Goal: Information Seeking & Learning: Learn about a topic

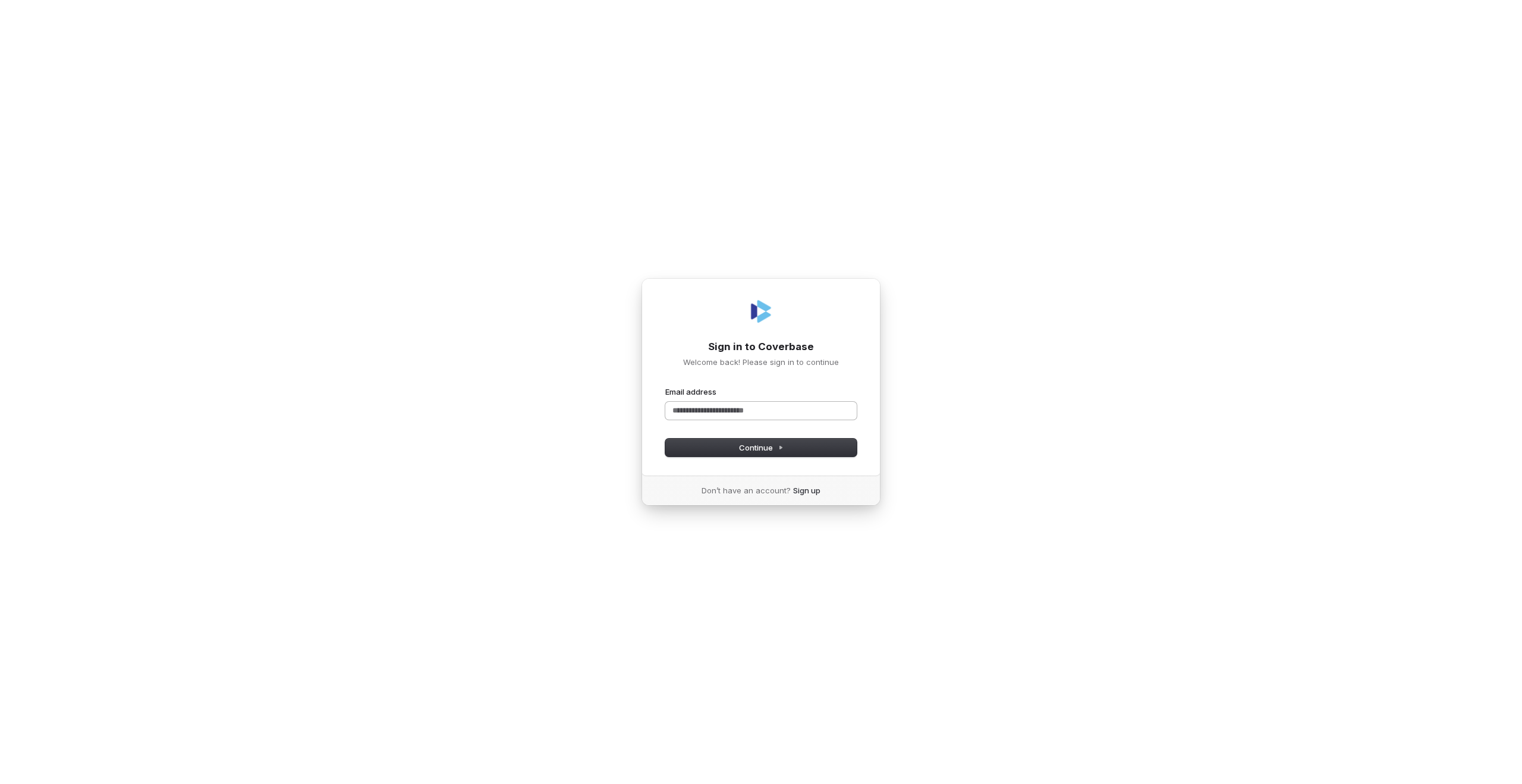
drag, startPoint x: 755, startPoint y: 393, endPoint x: 750, endPoint y: 404, distance: 12.1
click at [755, 394] on div "Email address" at bounding box center [761, 391] width 191 height 11
click at [748, 407] on input "Email address" at bounding box center [761, 411] width 191 height 18
click at [665, 386] on button "submit" at bounding box center [665, 386] width 0 height 0
type input "**********"
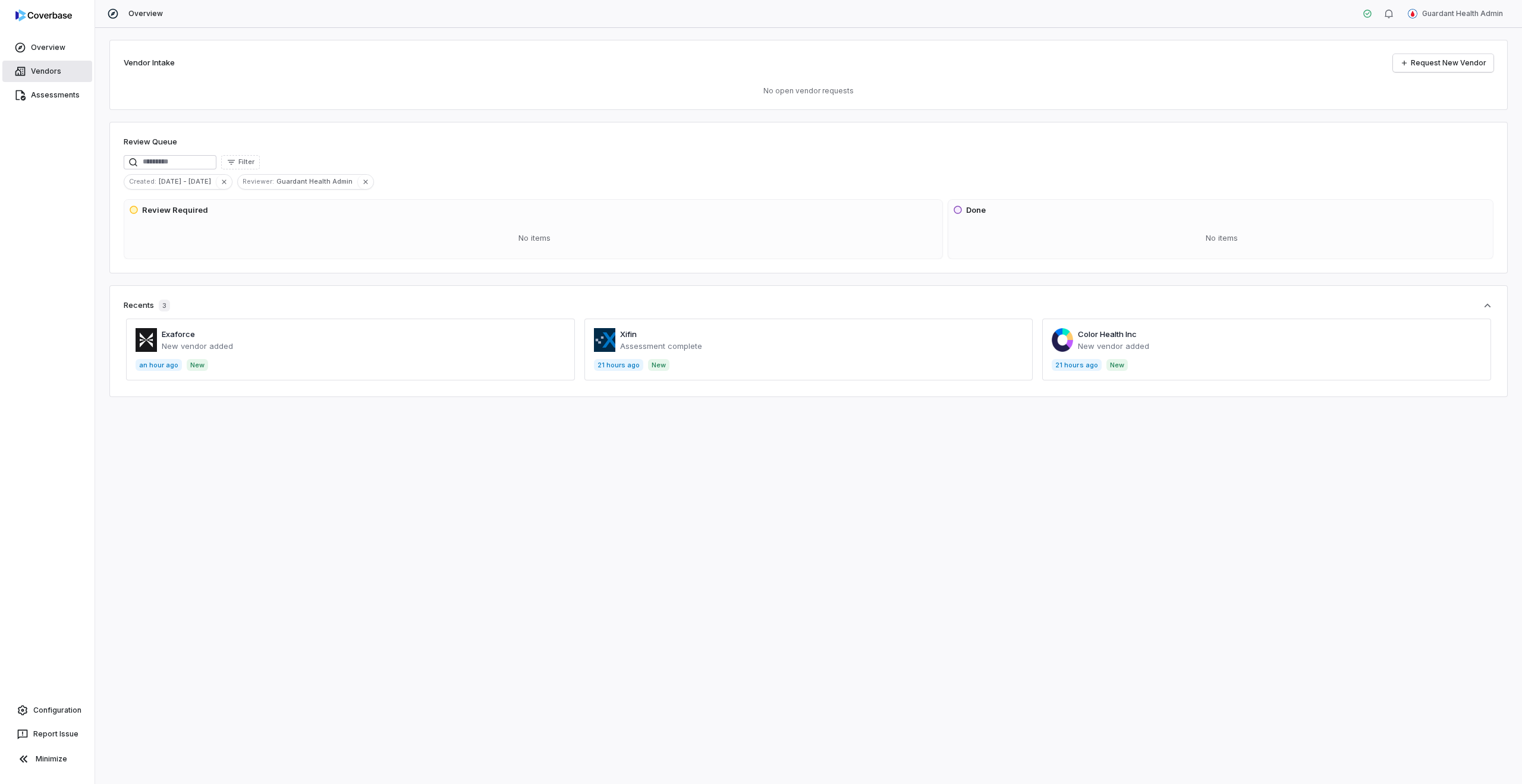
click at [74, 70] on link "Vendors" at bounding box center [47, 72] width 89 height 21
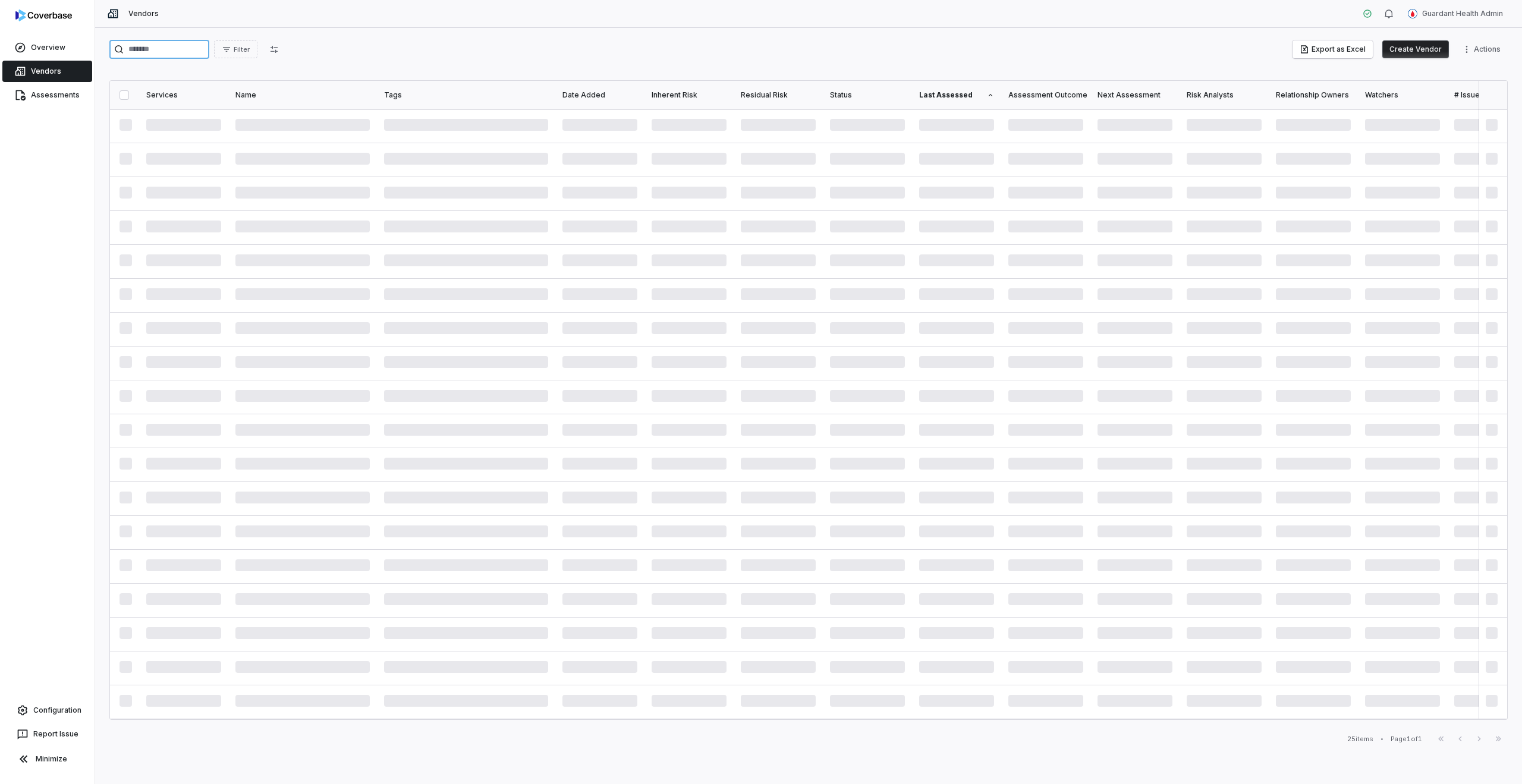
click at [171, 47] on input "search" at bounding box center [159, 49] width 100 height 19
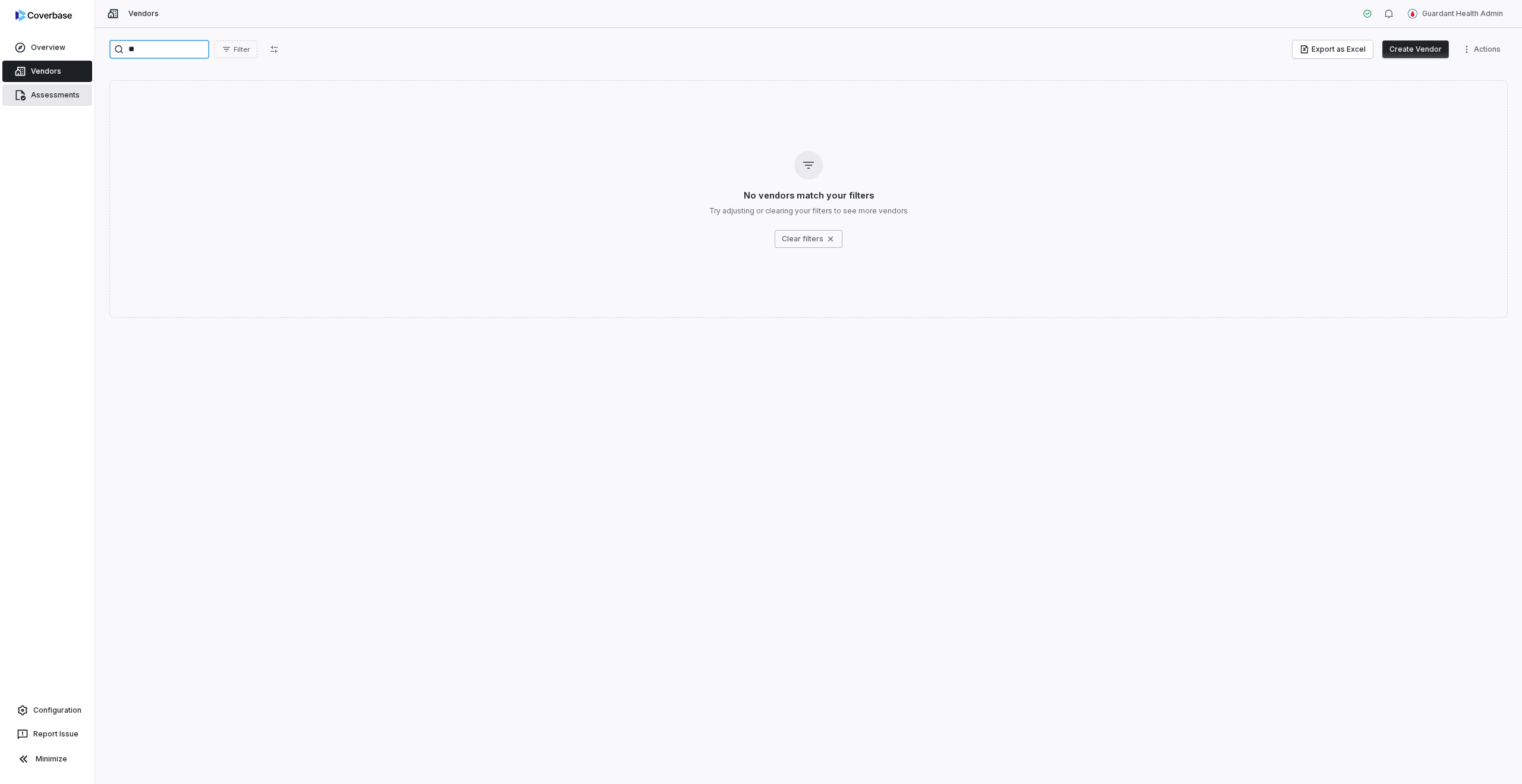
type input "*"
click at [46, 91] on span "Assessments" at bounding box center [55, 95] width 49 height 10
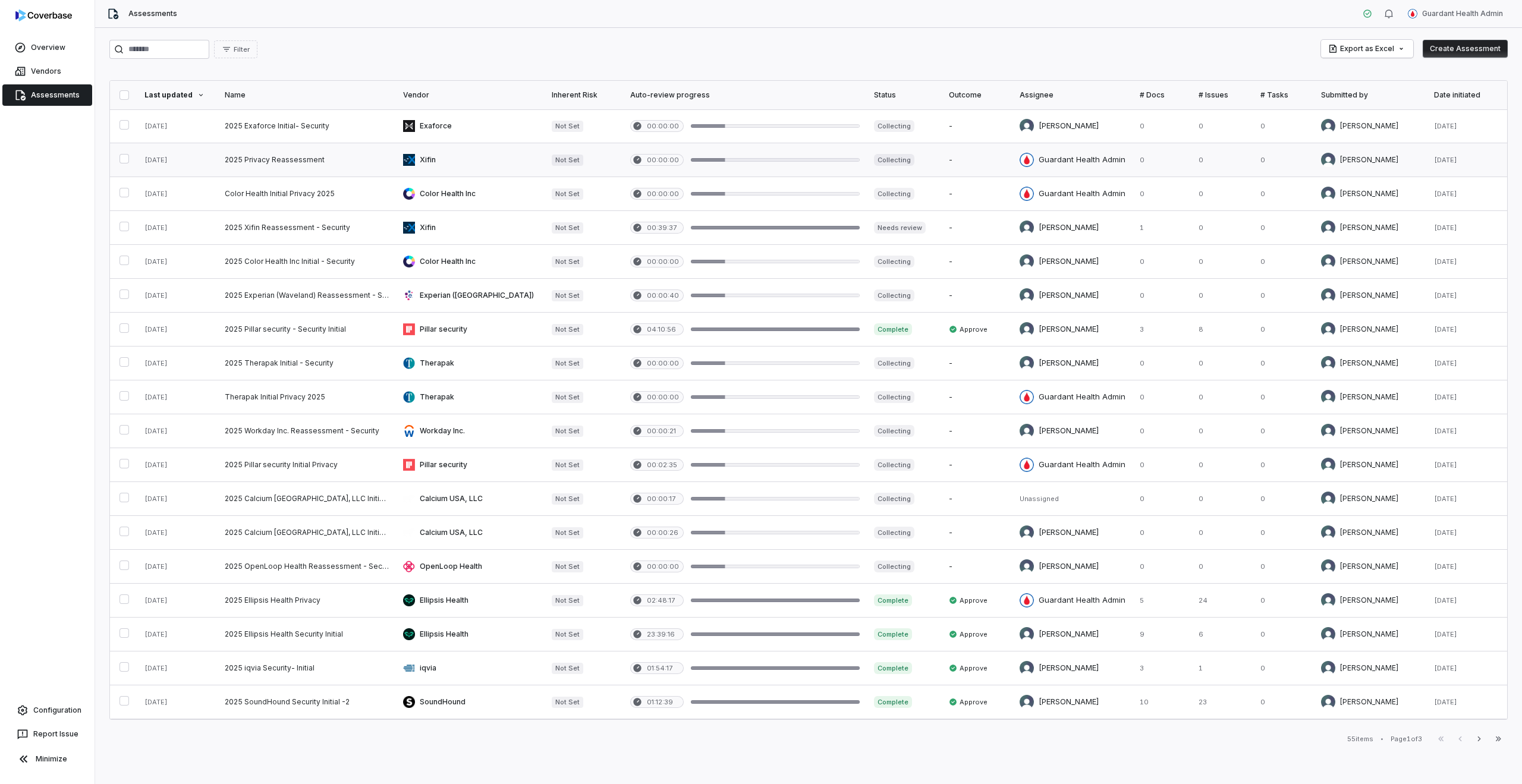
click at [318, 148] on link at bounding box center [307, 159] width 178 height 33
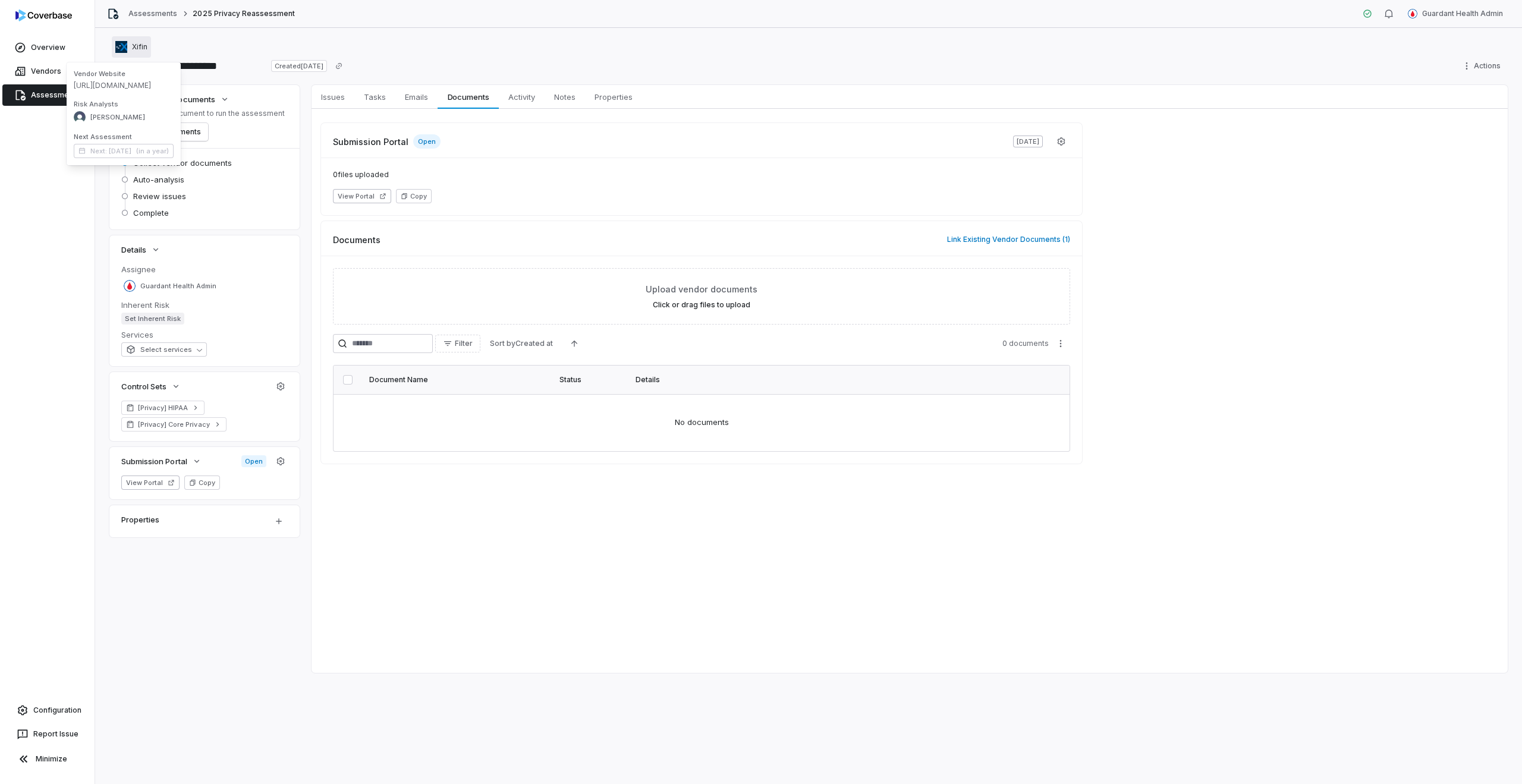
click at [144, 50] on span "Xifin" at bounding box center [139, 47] width 15 height 10
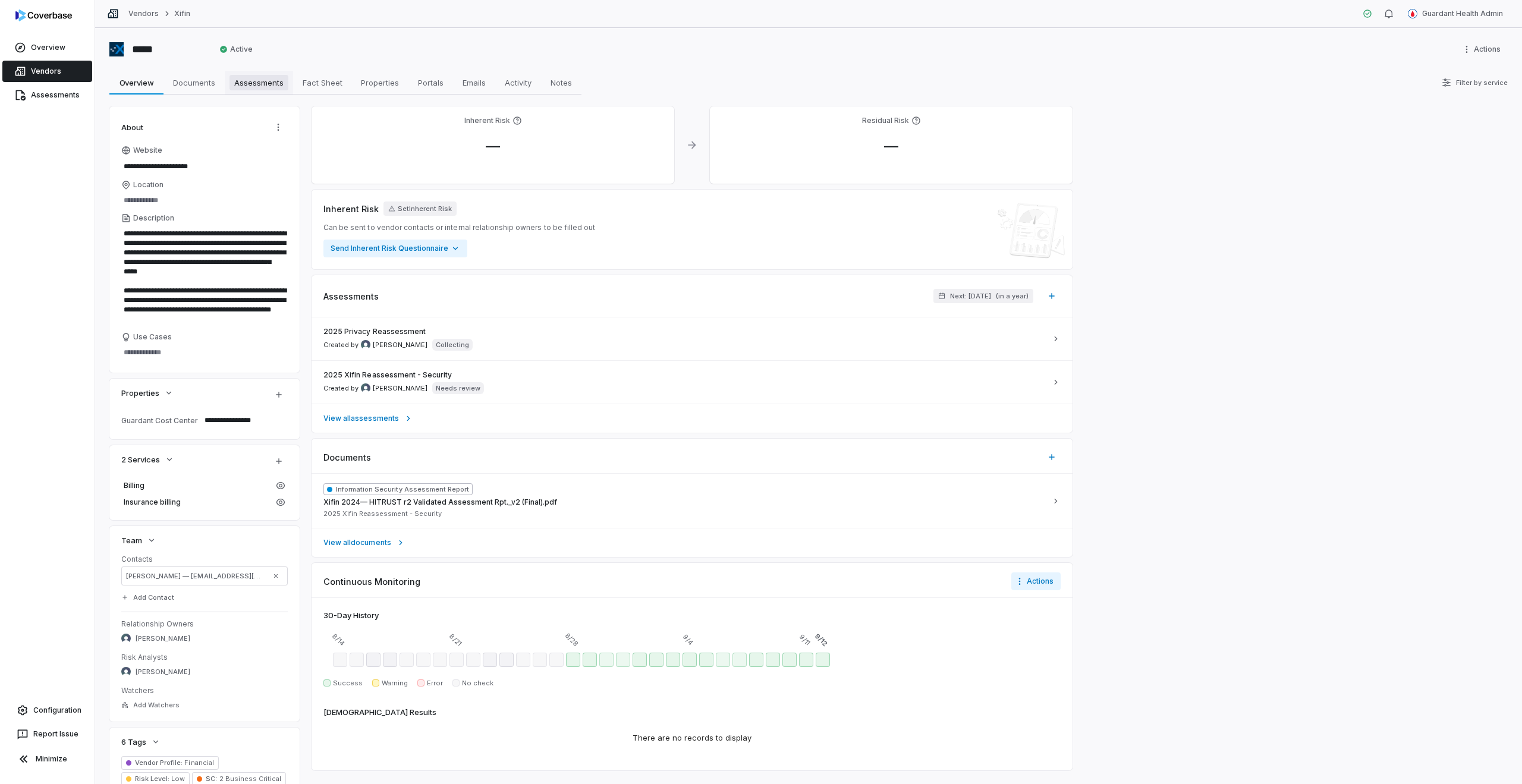
click at [271, 81] on span "Assessments" at bounding box center [259, 82] width 59 height 15
type textarea "*"
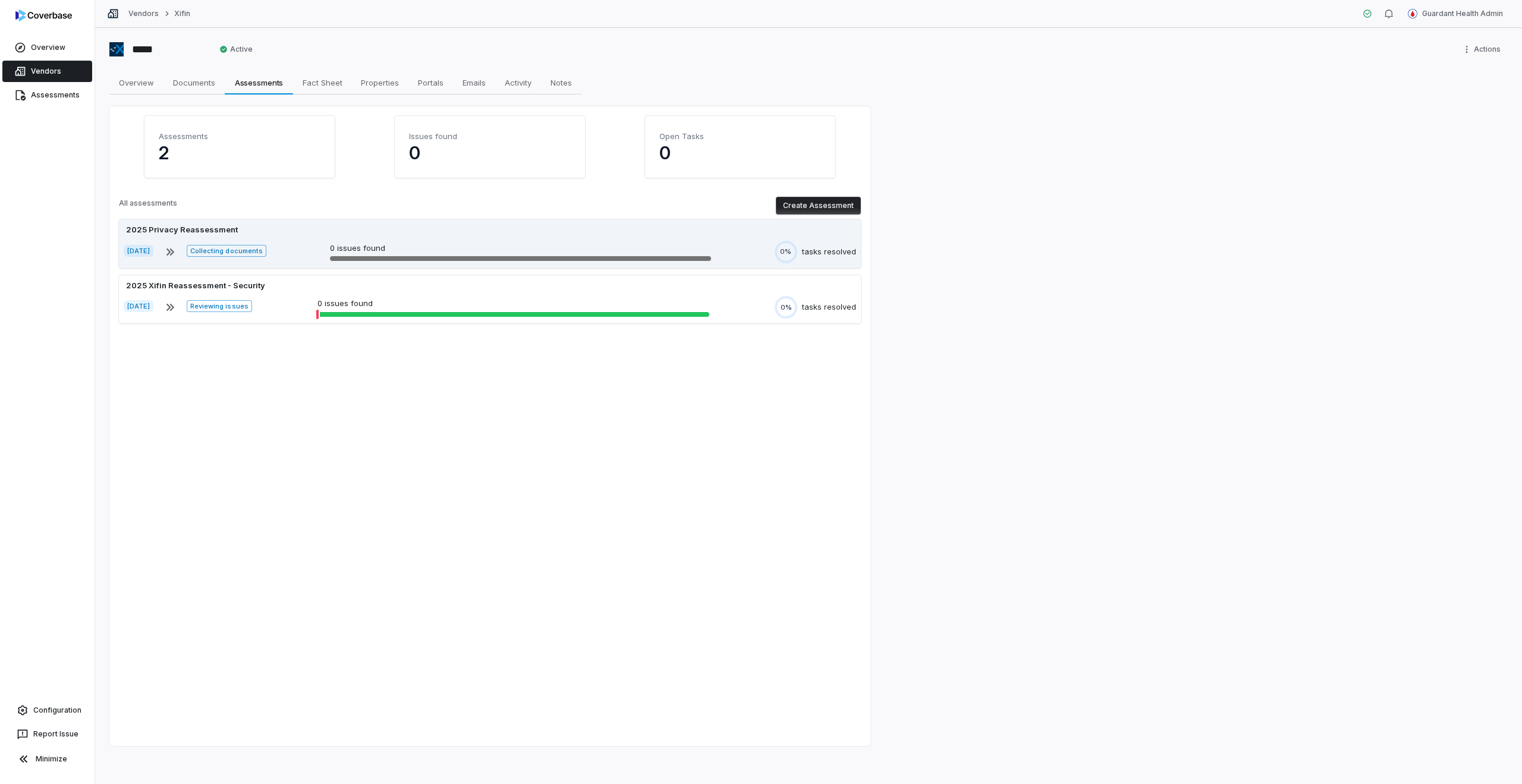
click at [293, 256] on div "Sep 11, 2025 Collecting documents 0 issues found 0% tasks resolved" at bounding box center [490, 252] width 733 height 23
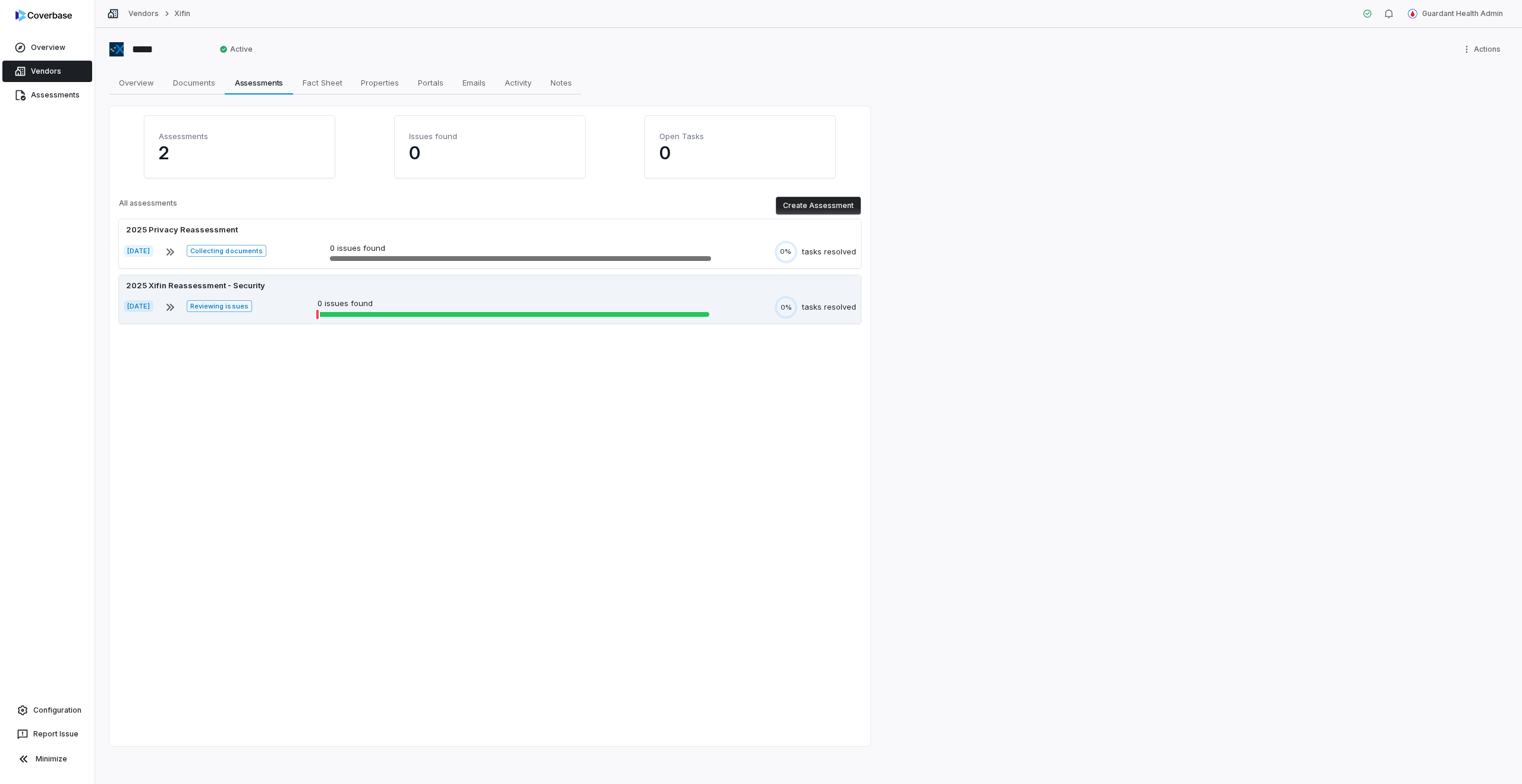
click at [275, 279] on div "2025 Xifin Reassessment - Security [DATE] Reviewing issues 0 issues found 0% ta…" at bounding box center [490, 299] width 742 height 49
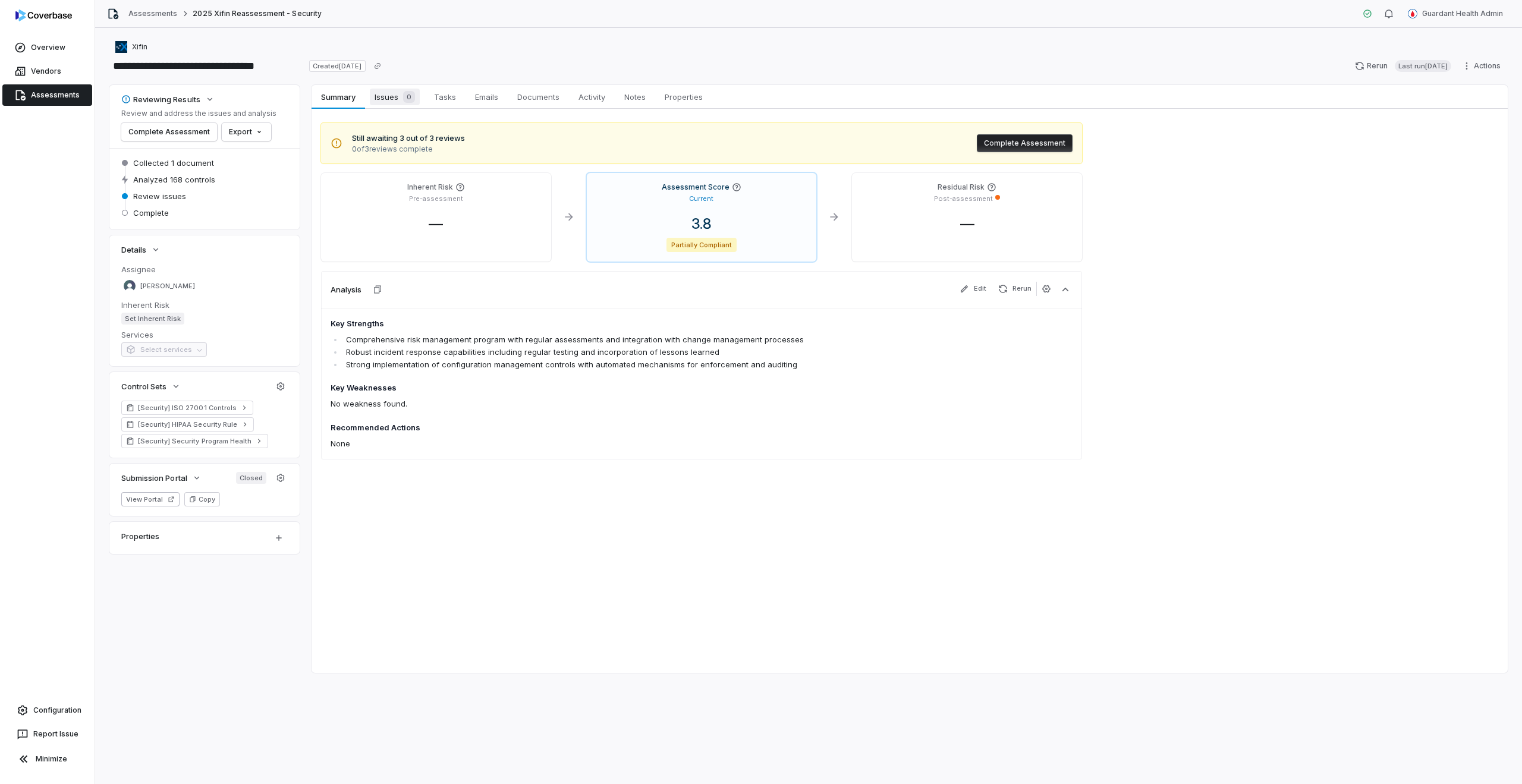
click at [397, 98] on span "Issues 0" at bounding box center [395, 97] width 50 height 16
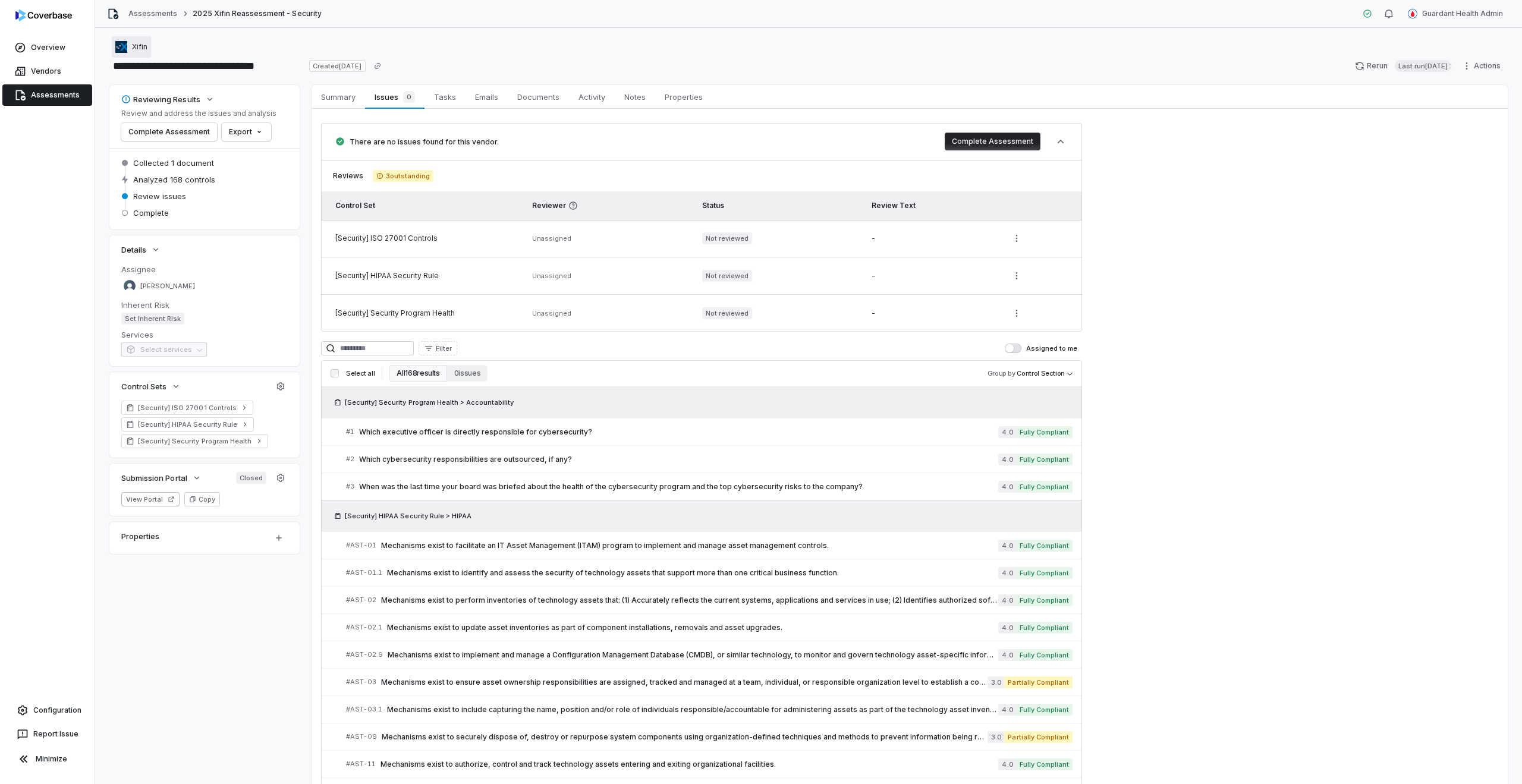
click at [138, 38] on button "Xifin" at bounding box center [131, 47] width 39 height 21
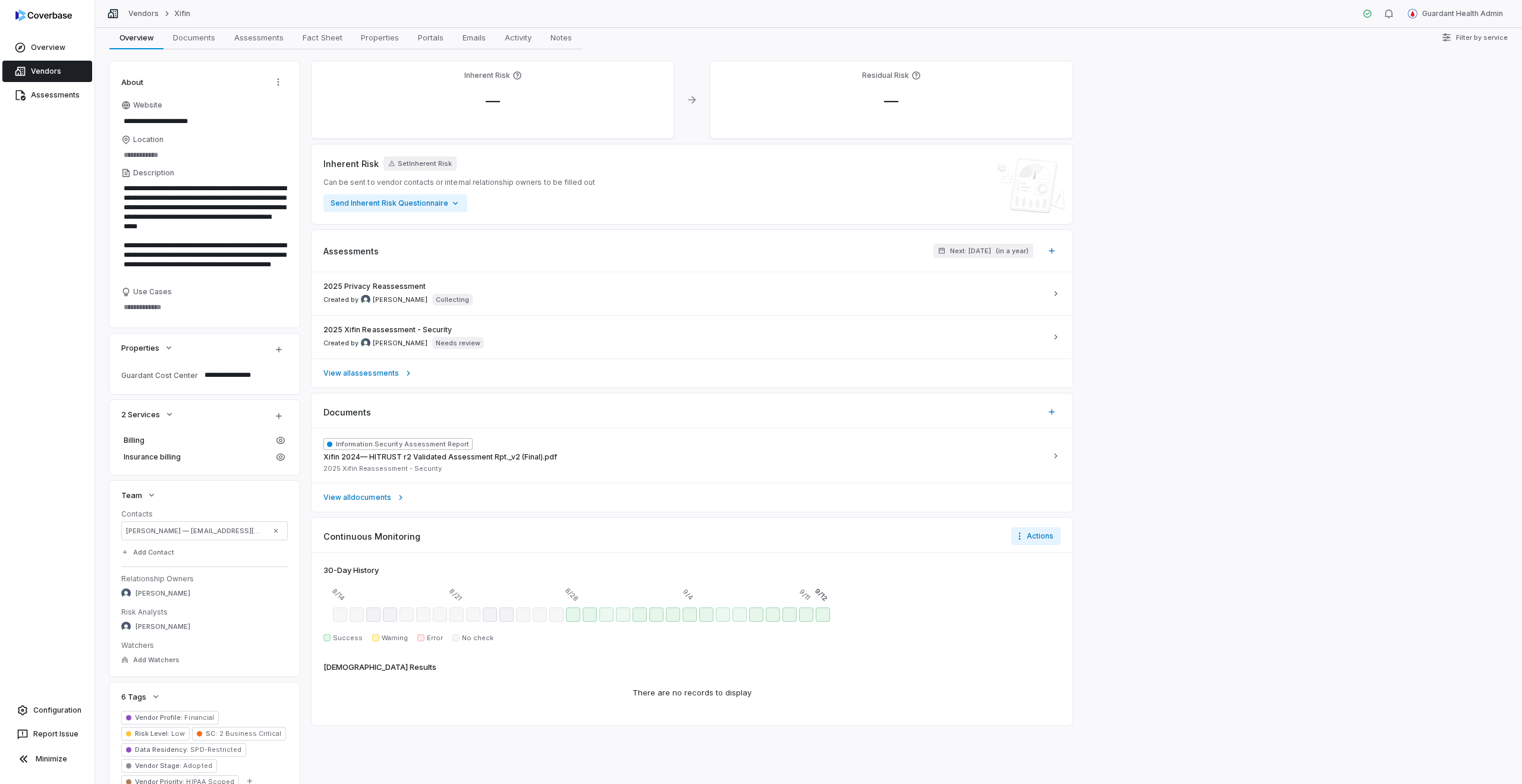
scroll to position [58, 0]
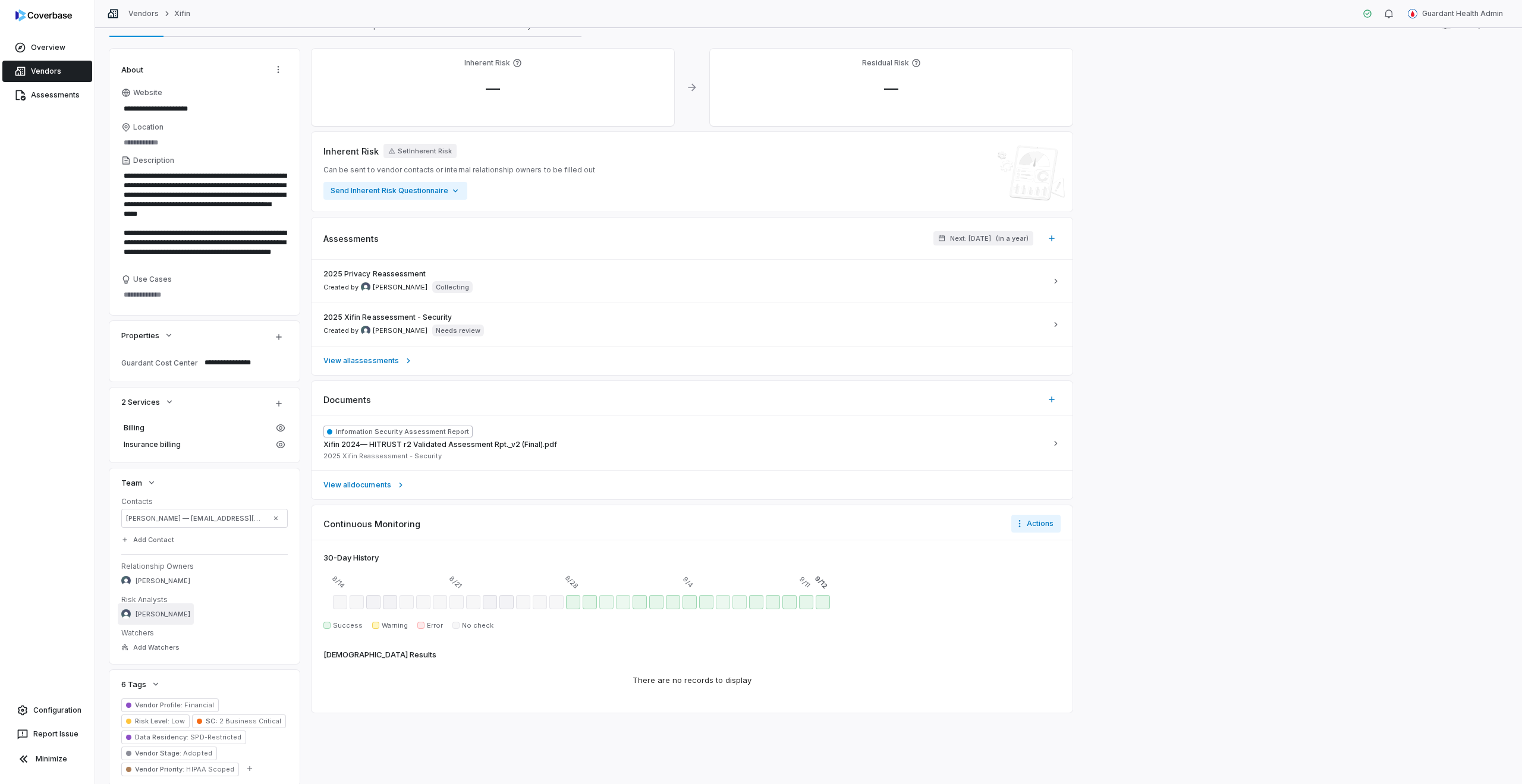
click at [172, 607] on button "Jesse Nord" at bounding box center [156, 614] width 76 height 21
type input "****"
click at [178, 669] on span "Arun Muthu" at bounding box center [184, 671] width 59 height 10
click at [246, 603] on dt "Risk Analysts" at bounding box center [204, 600] width 167 height 10
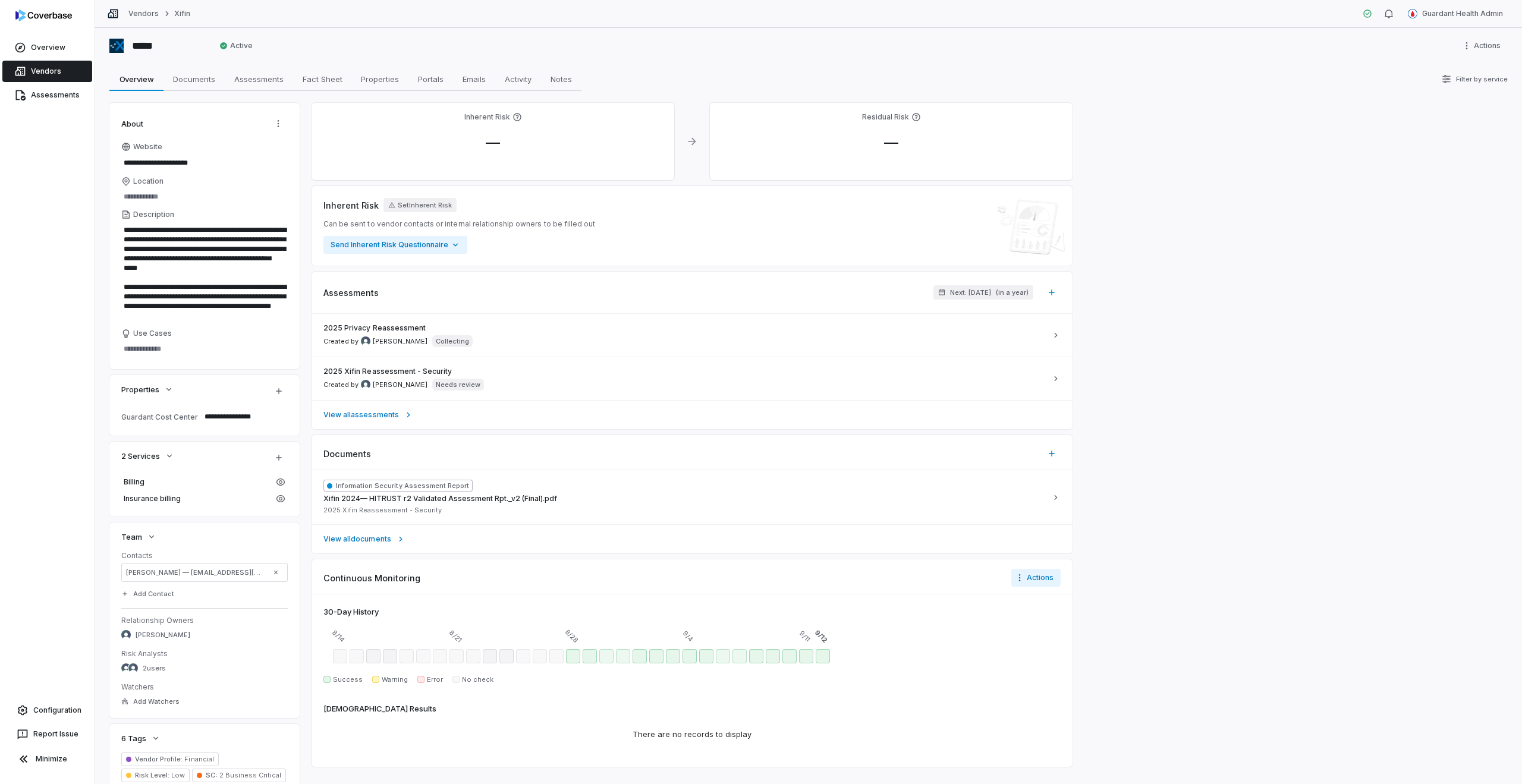
scroll to position [0, 0]
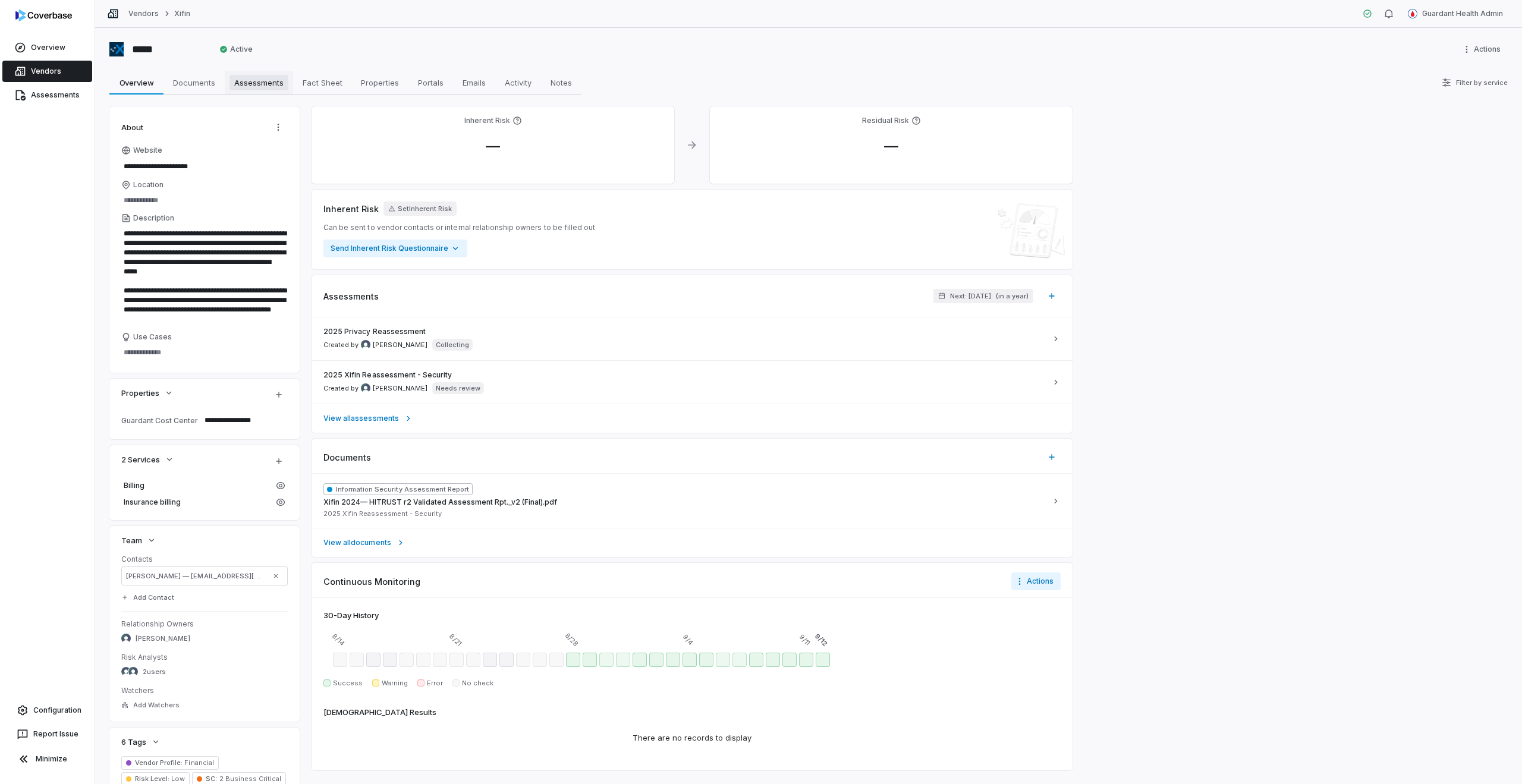
click at [240, 80] on span "Assessments" at bounding box center [259, 82] width 59 height 15
type textarea "*"
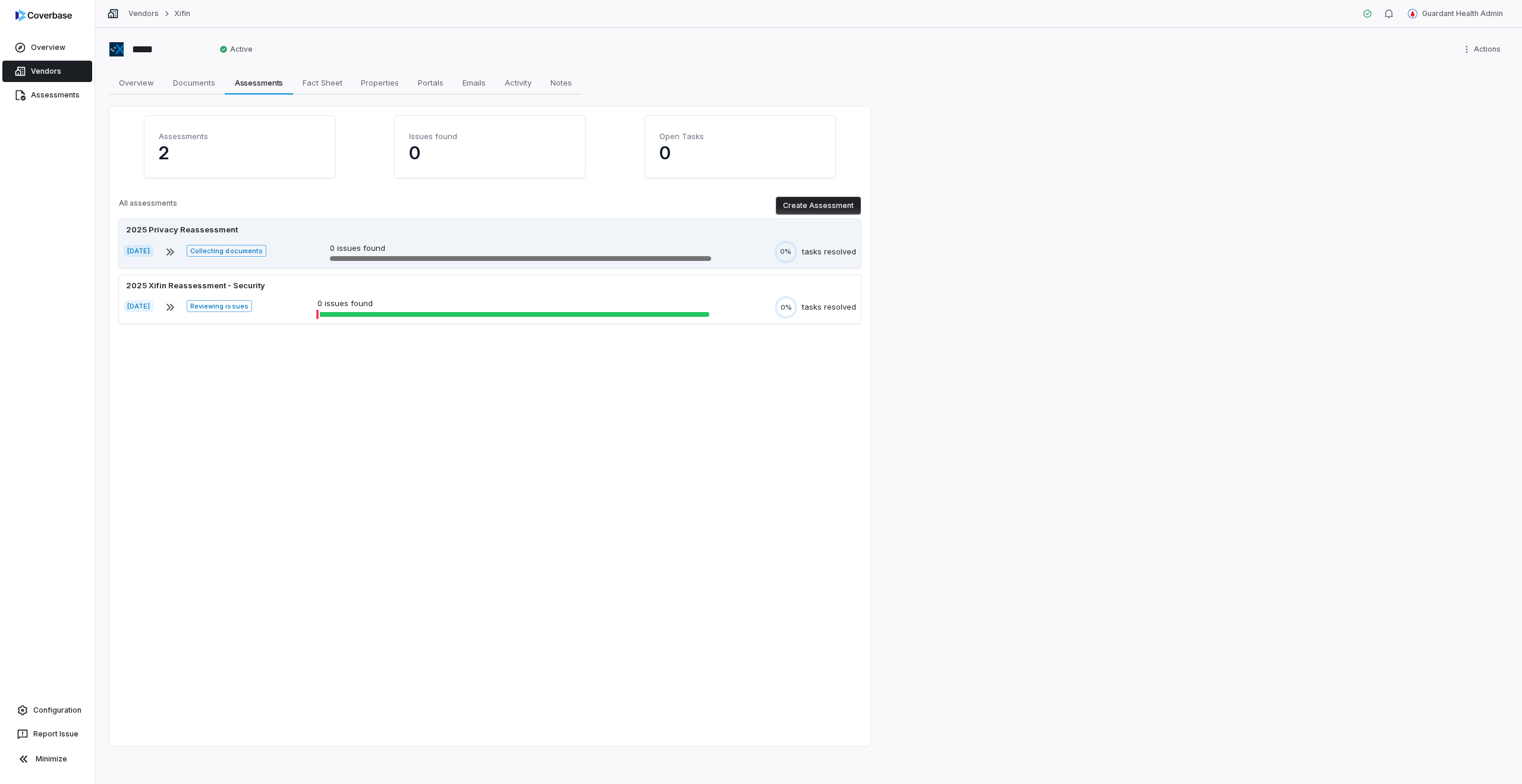
click at [284, 235] on div "2025 Privacy Reassessment Sep 11, 2025 Collecting documents 0 issues found 0% t…" at bounding box center [490, 244] width 742 height 49
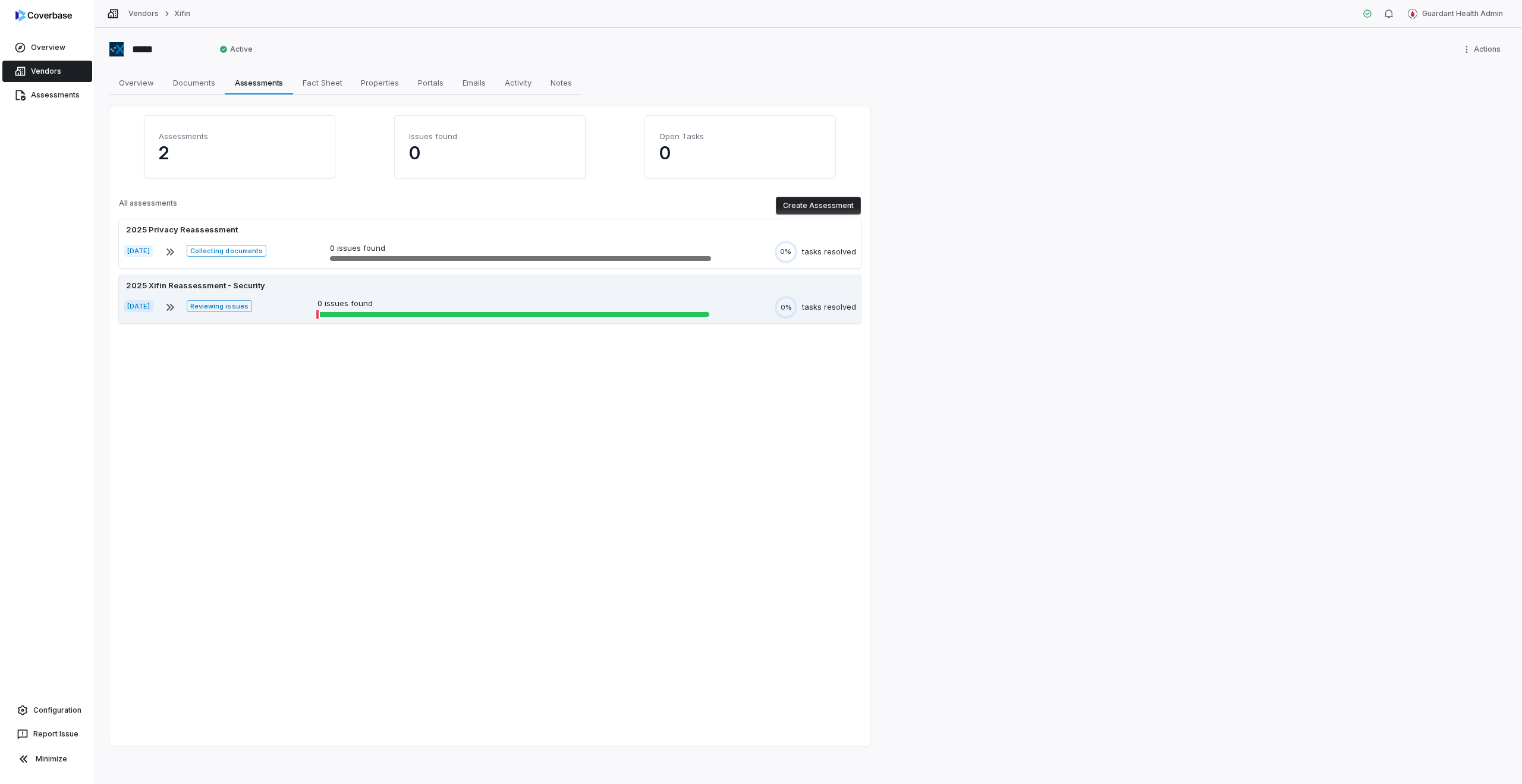
click at [330, 294] on div "2025 Xifin Reassessment - Security Sep 10, 2025 Reviewing issues 0 issues found…" at bounding box center [490, 299] width 742 height 49
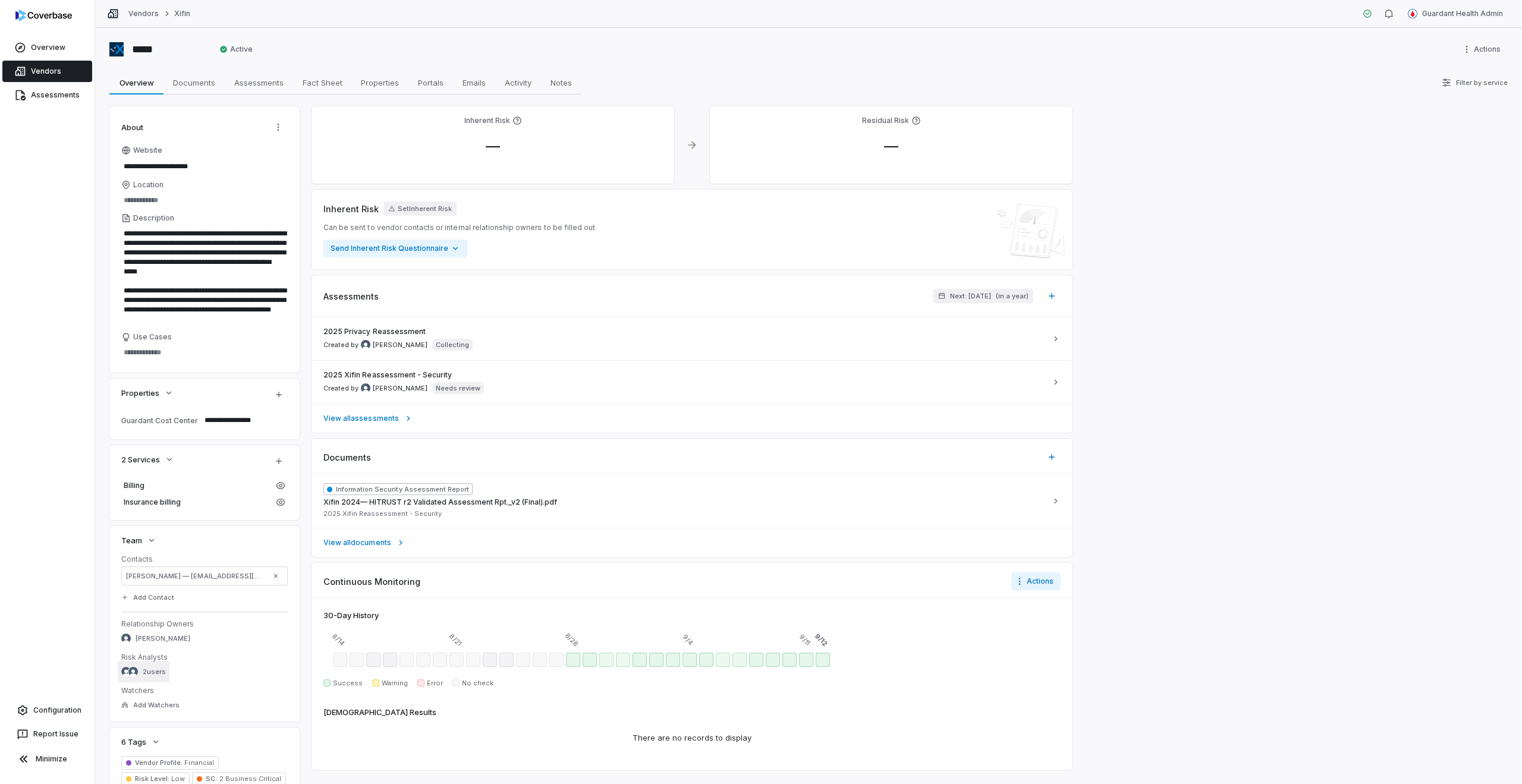
click at [145, 675] on span "2 users" at bounding box center [154, 672] width 24 height 9
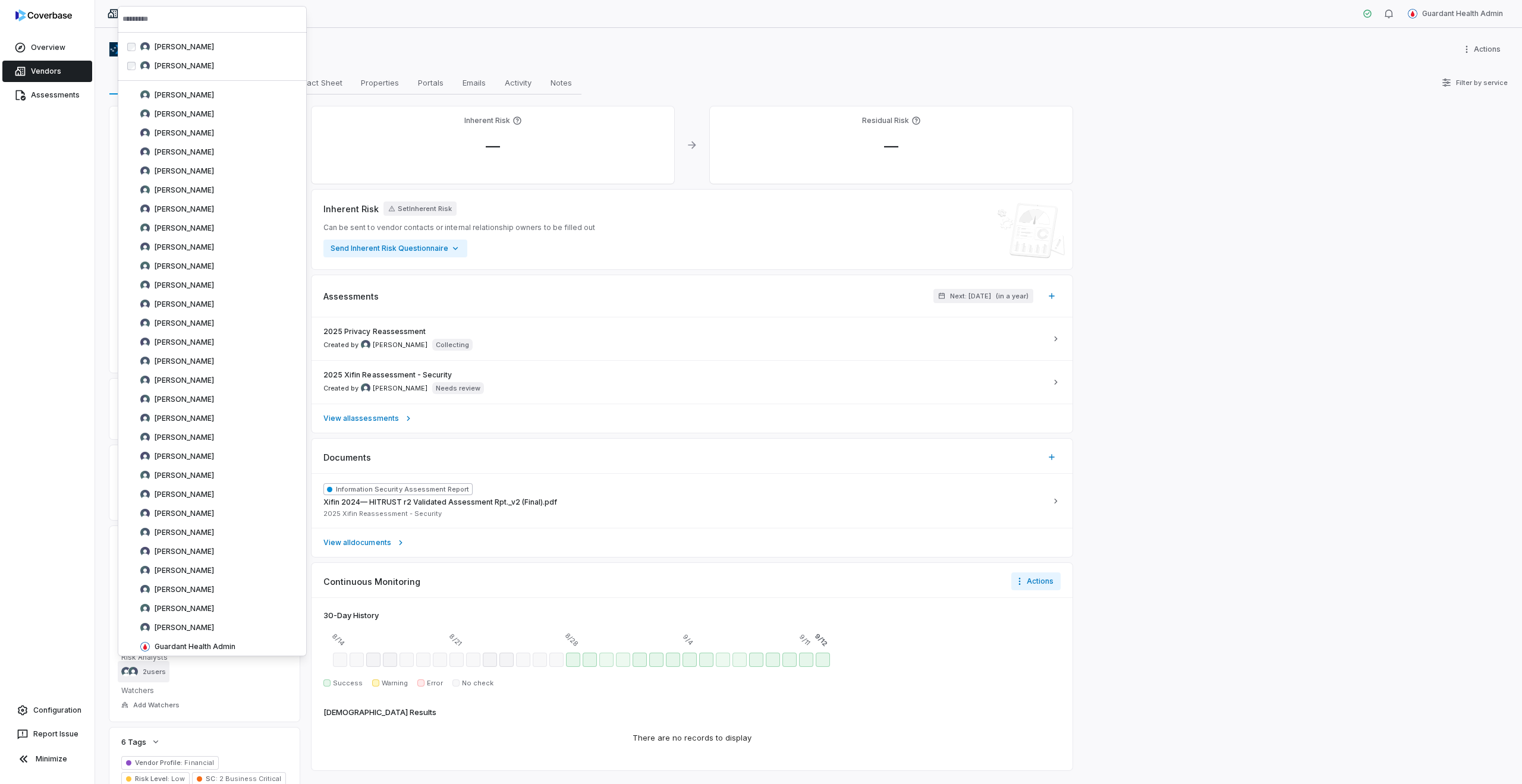
click at [145, 675] on span "2 users" at bounding box center [154, 672] width 24 height 9
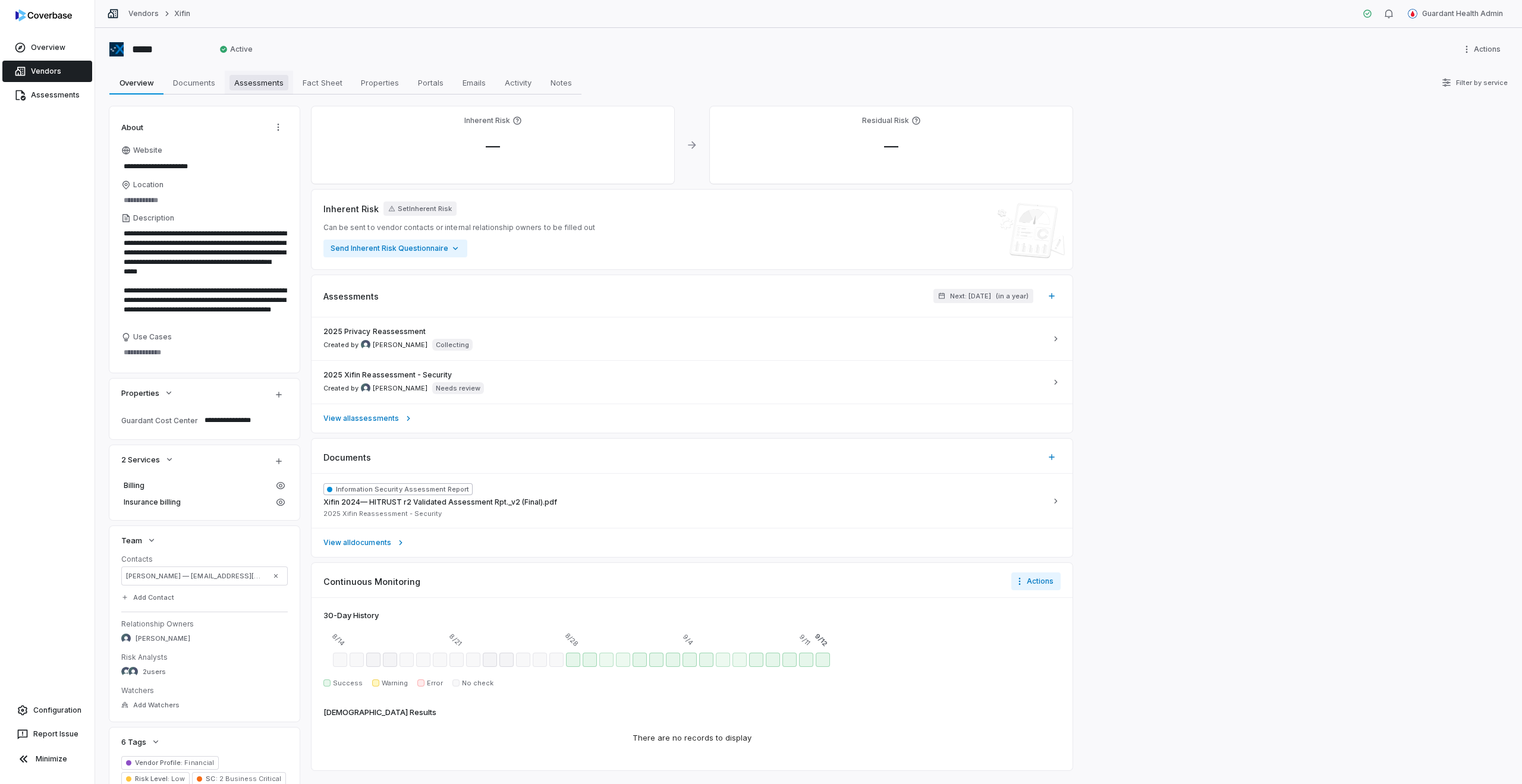
click at [251, 83] on span "Assessments" at bounding box center [259, 82] width 59 height 15
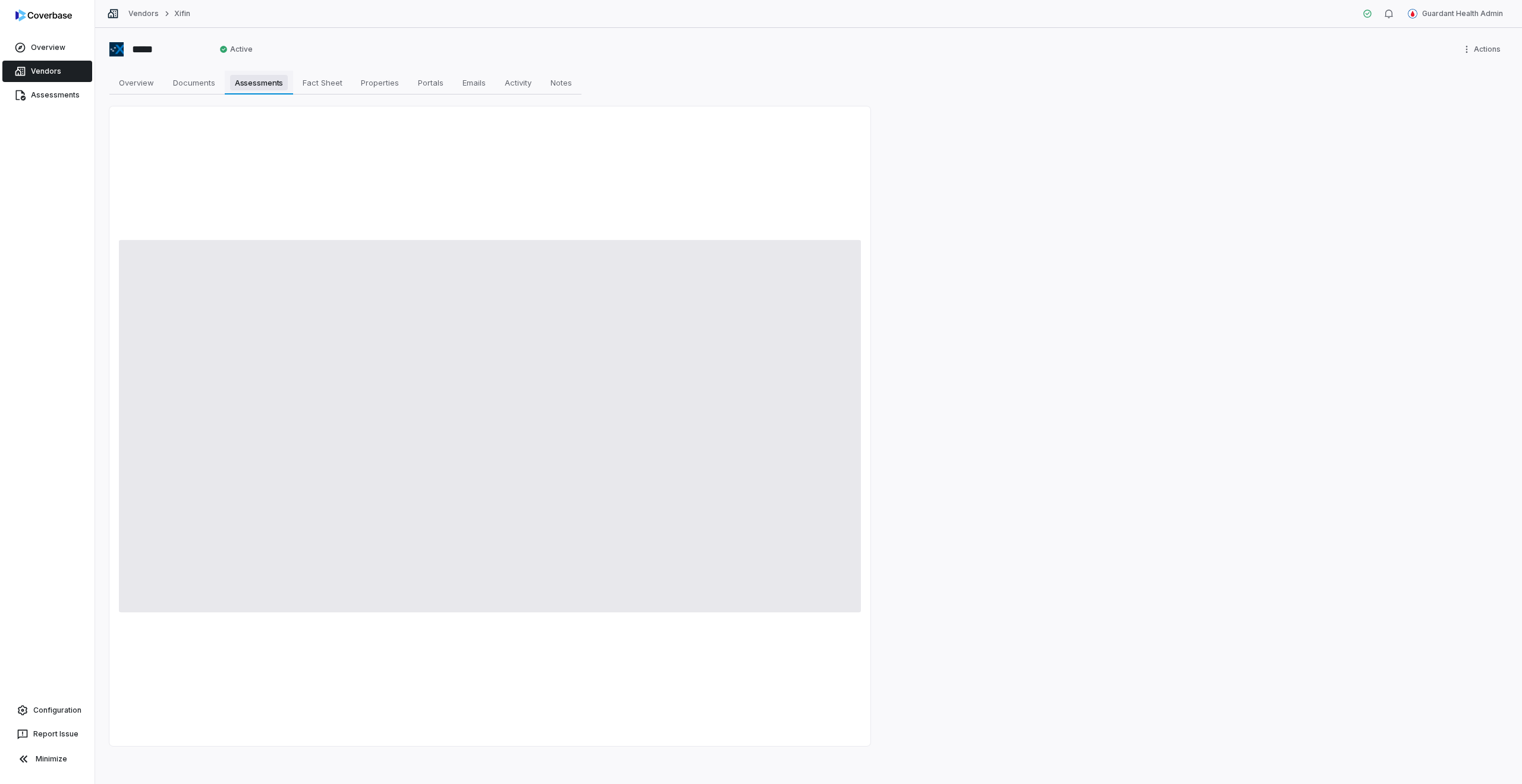
type textarea "*"
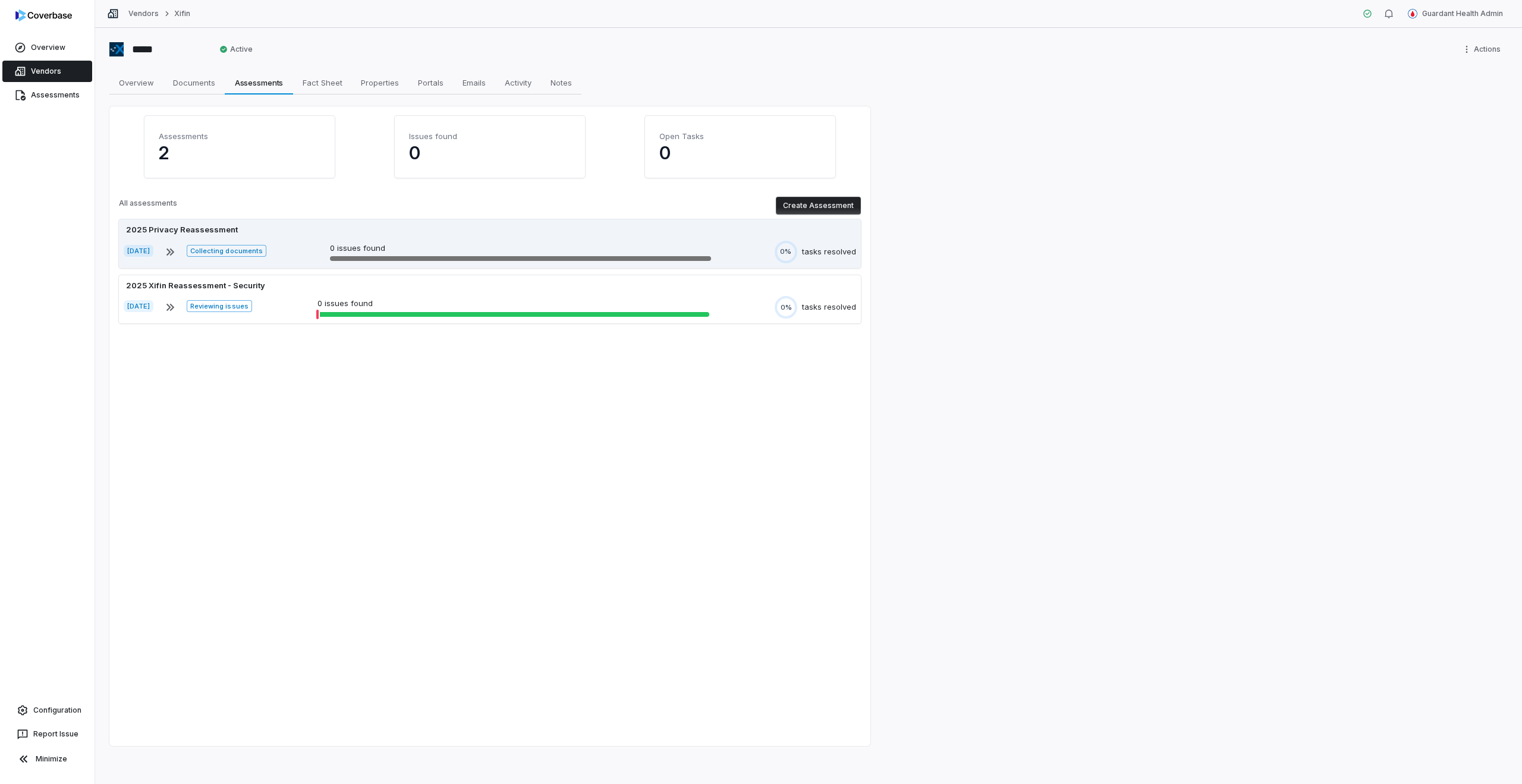
click at [504, 259] on div at bounding box center [521, 259] width 382 height 5
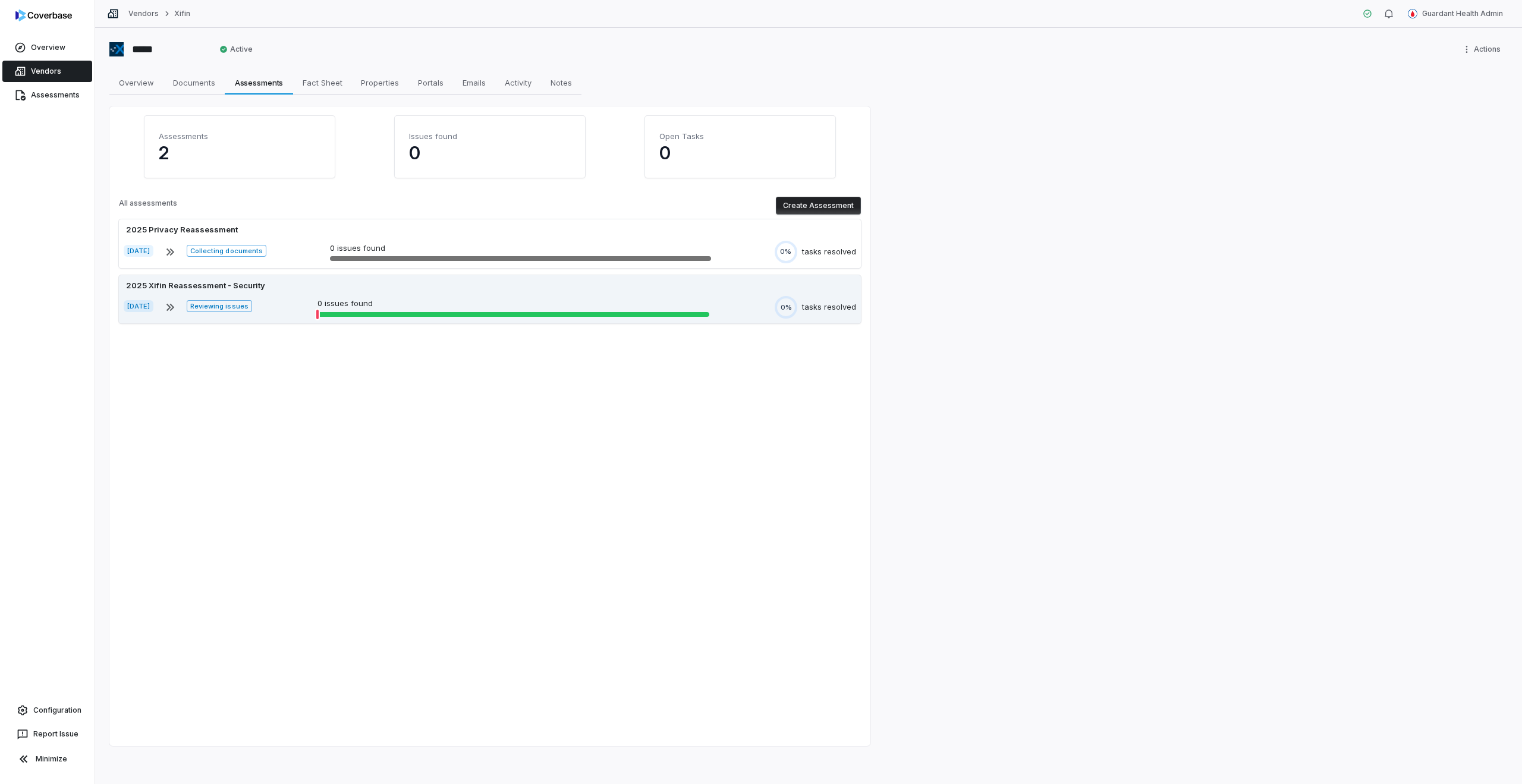
click at [430, 278] on div "2025 Xifin Reassessment - Security [DATE] Reviewing issues 0 issues found 0% ta…" at bounding box center [490, 299] width 742 height 49
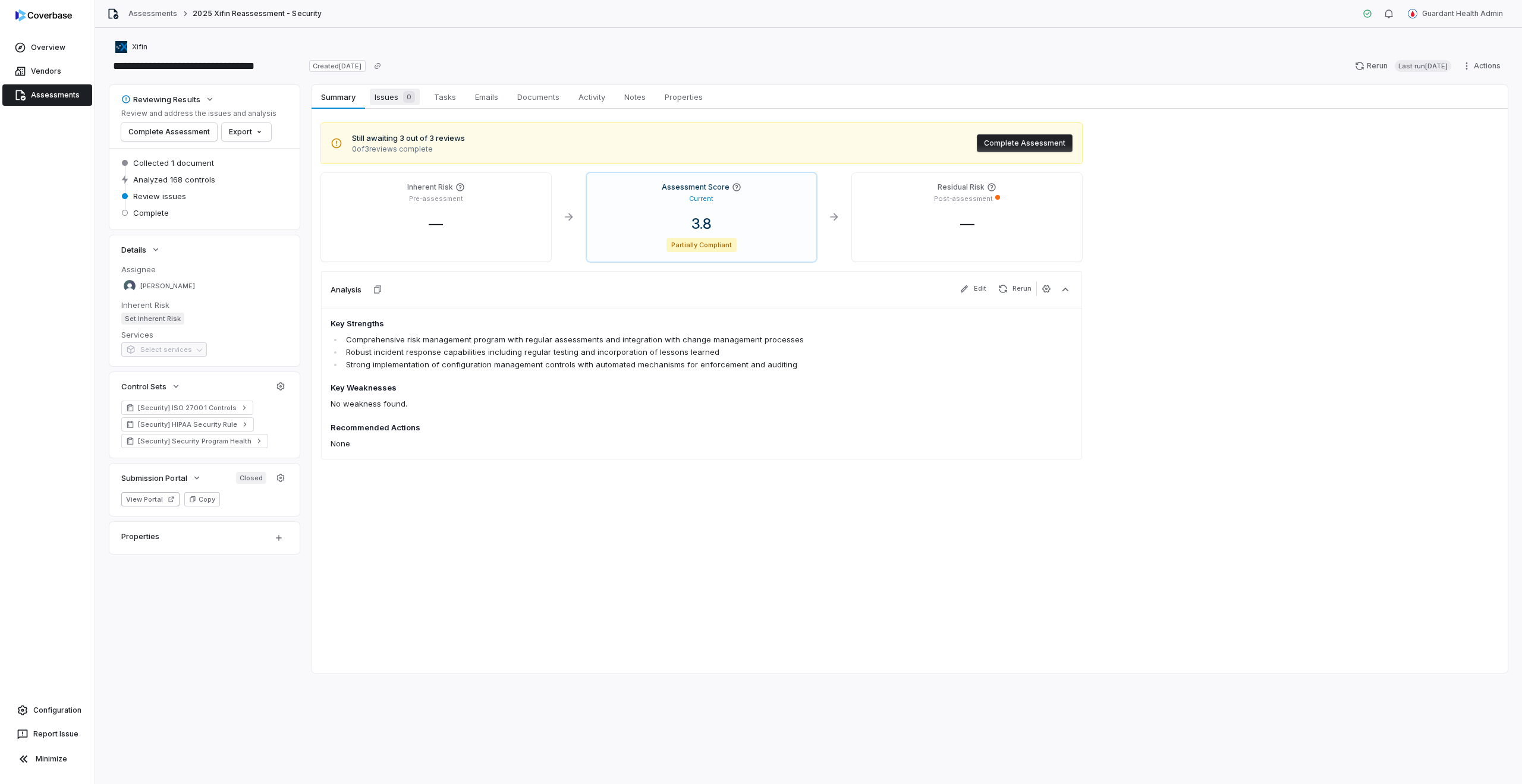
click at [403, 91] on div "0" at bounding box center [407, 97] width 16 height 12
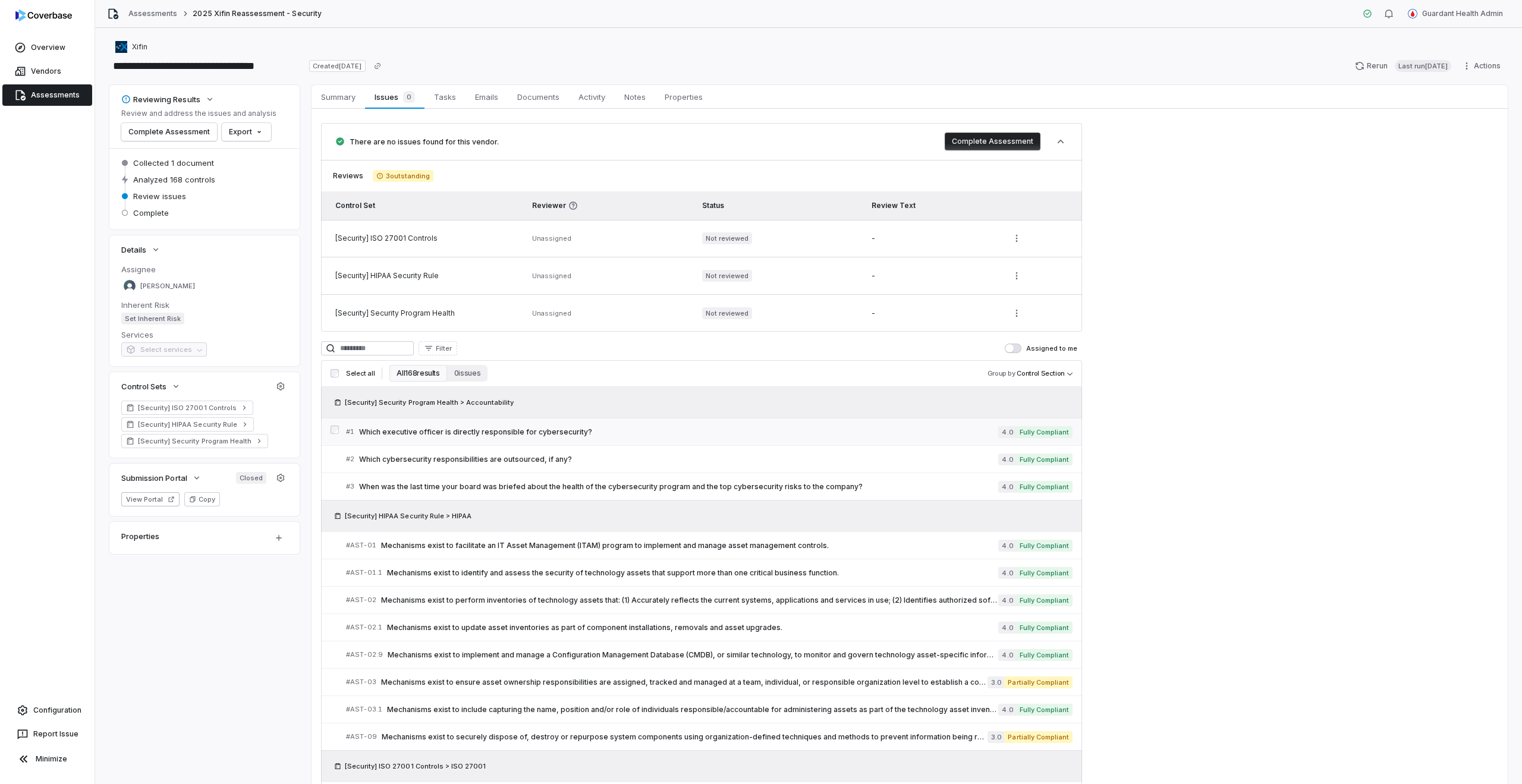
click at [544, 430] on span "Which executive officer is directly responsible for cybersecurity?" at bounding box center [679, 433] width 639 height 10
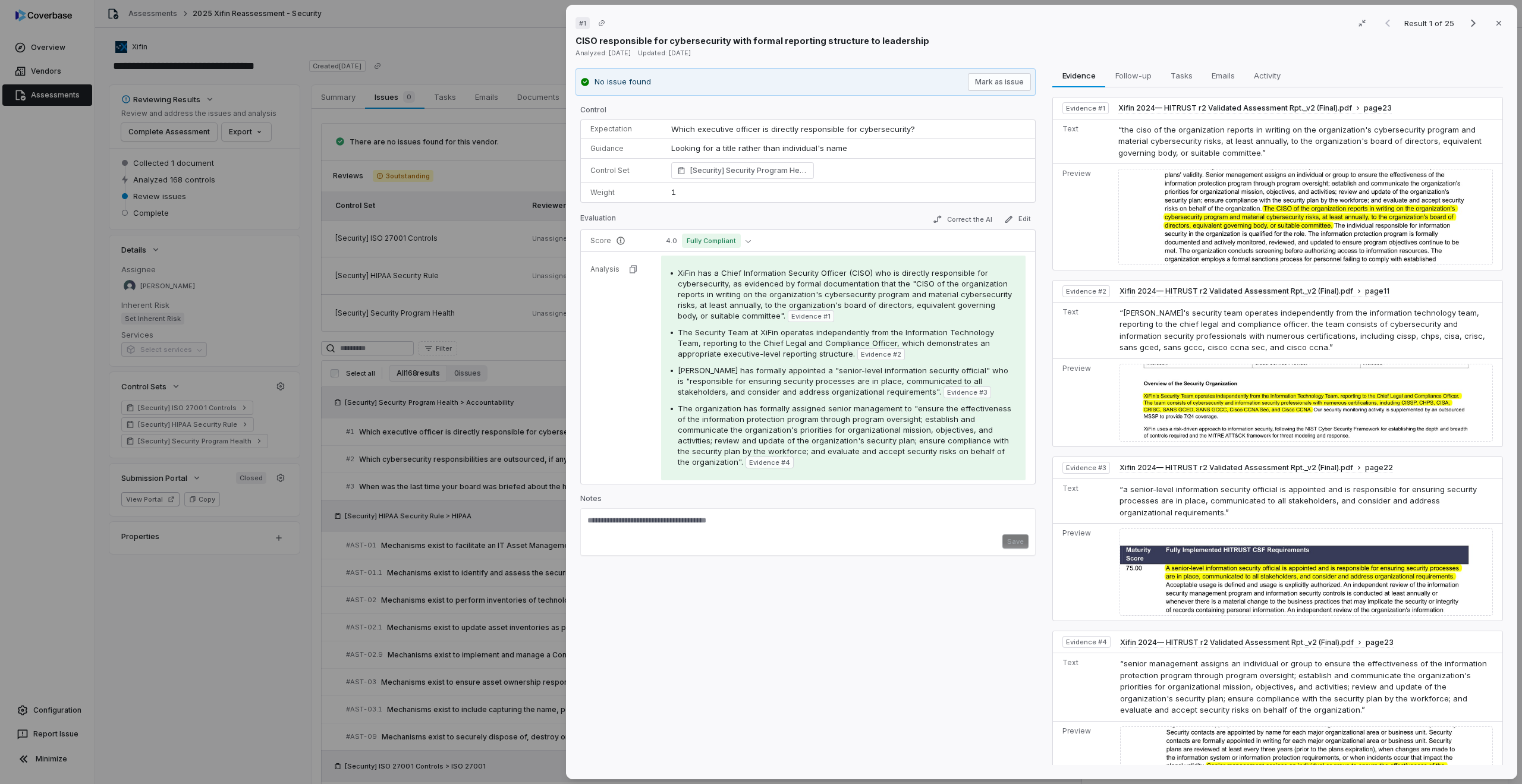
click at [470, 464] on div "# 1 Result 1 of 25 Close CISO responsible for cybersecurity with formal reporti…" at bounding box center [761, 392] width 1522 height 784
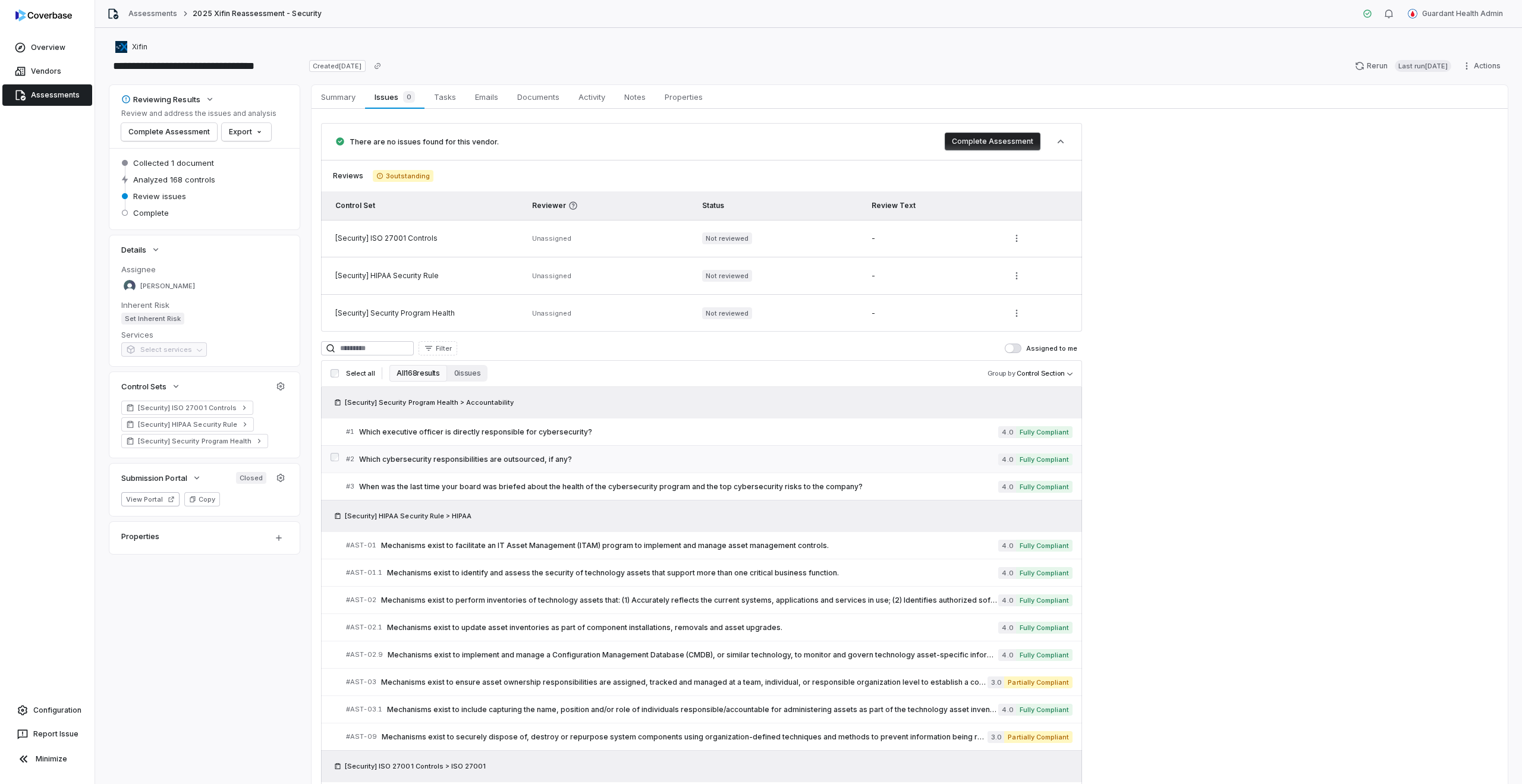
click at [483, 457] on span "Which cybersecurity responsibilities are outsourced, if any?" at bounding box center [679, 460] width 639 height 10
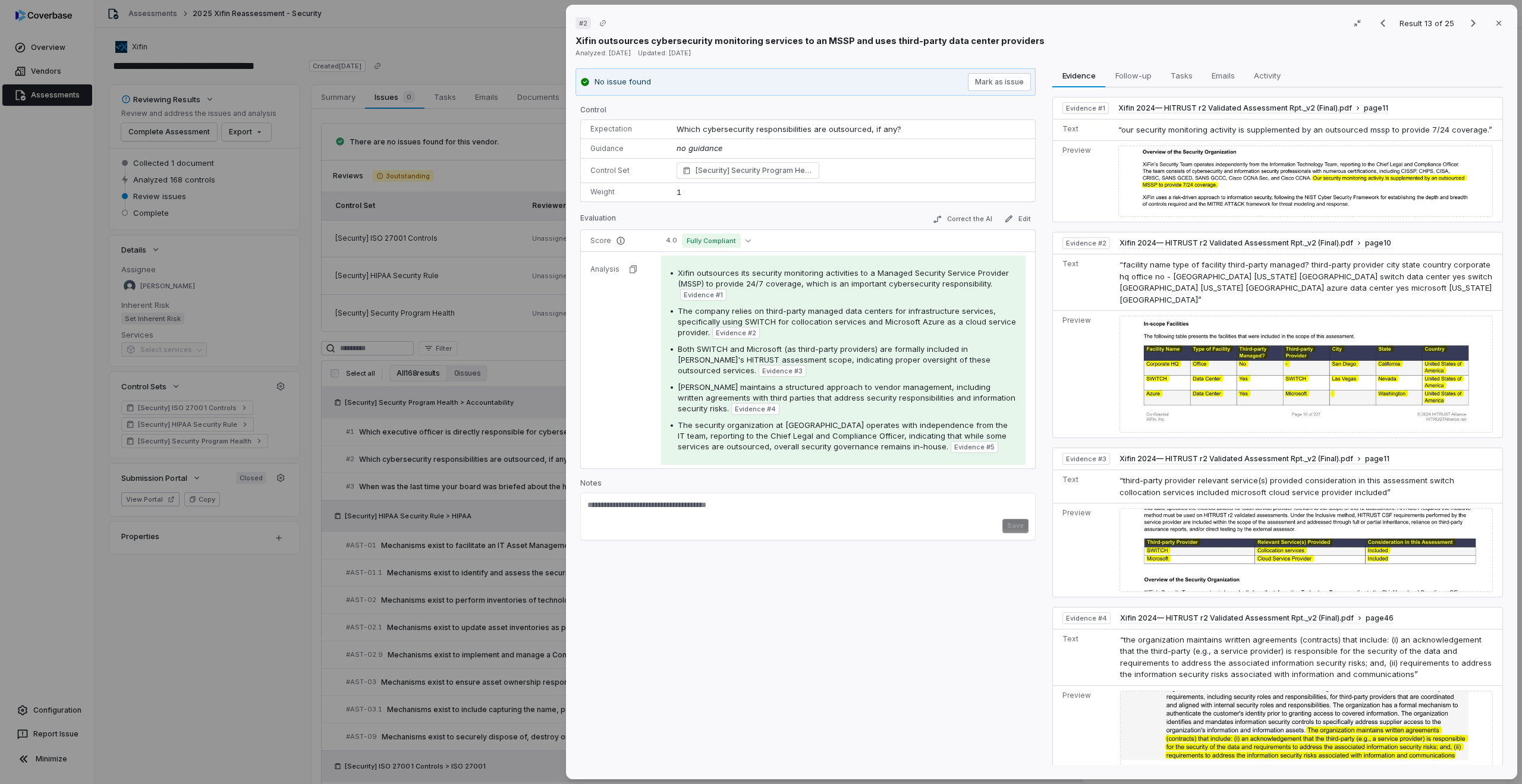
click at [459, 487] on div "# 2 Result 13 of 25 Close Xifin outsources cybersecurity monitoring services to…" at bounding box center [761, 392] width 1522 height 784
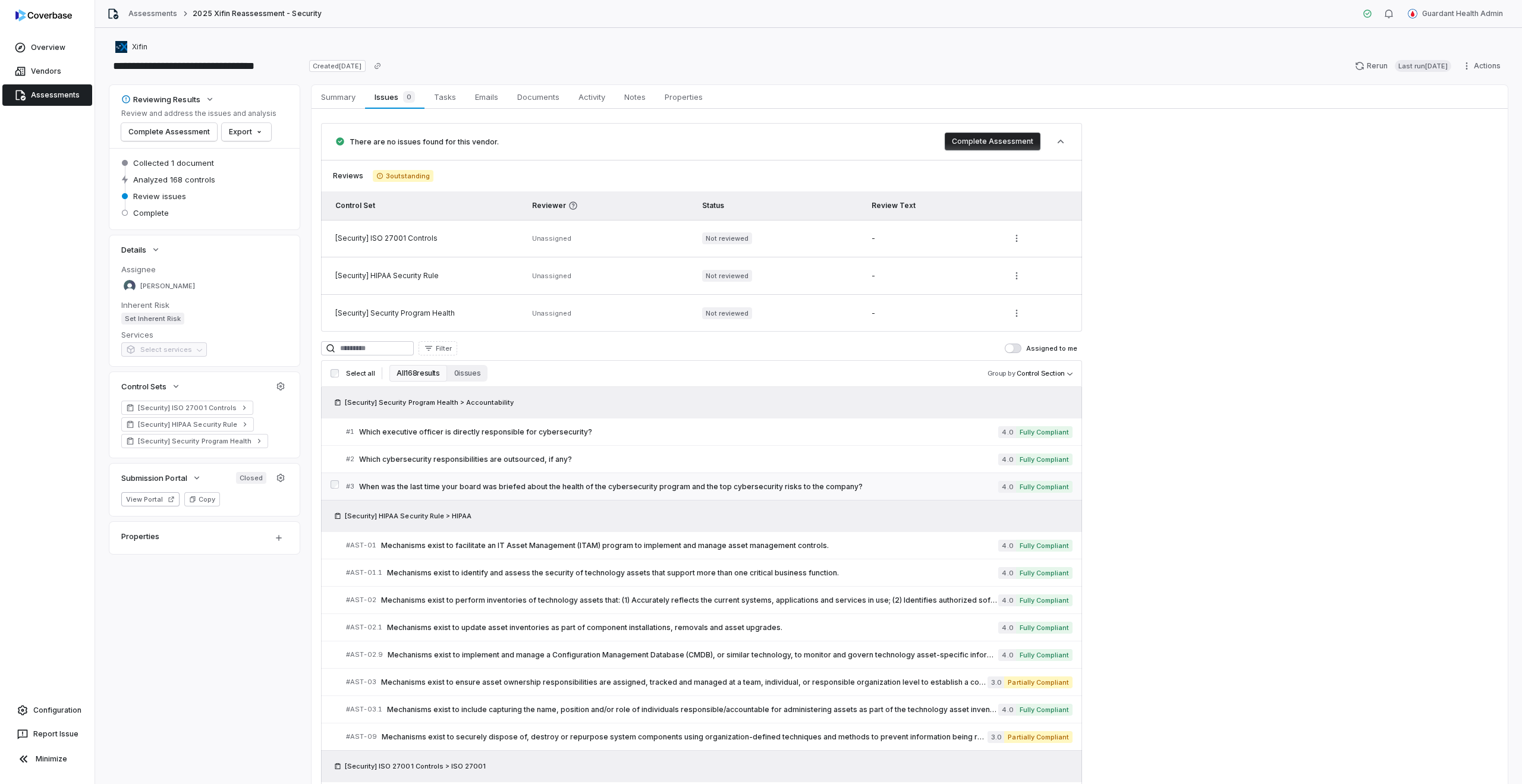
click at [459, 487] on span "When was the last time your board was briefed about the health of the cybersecu…" at bounding box center [679, 487] width 639 height 10
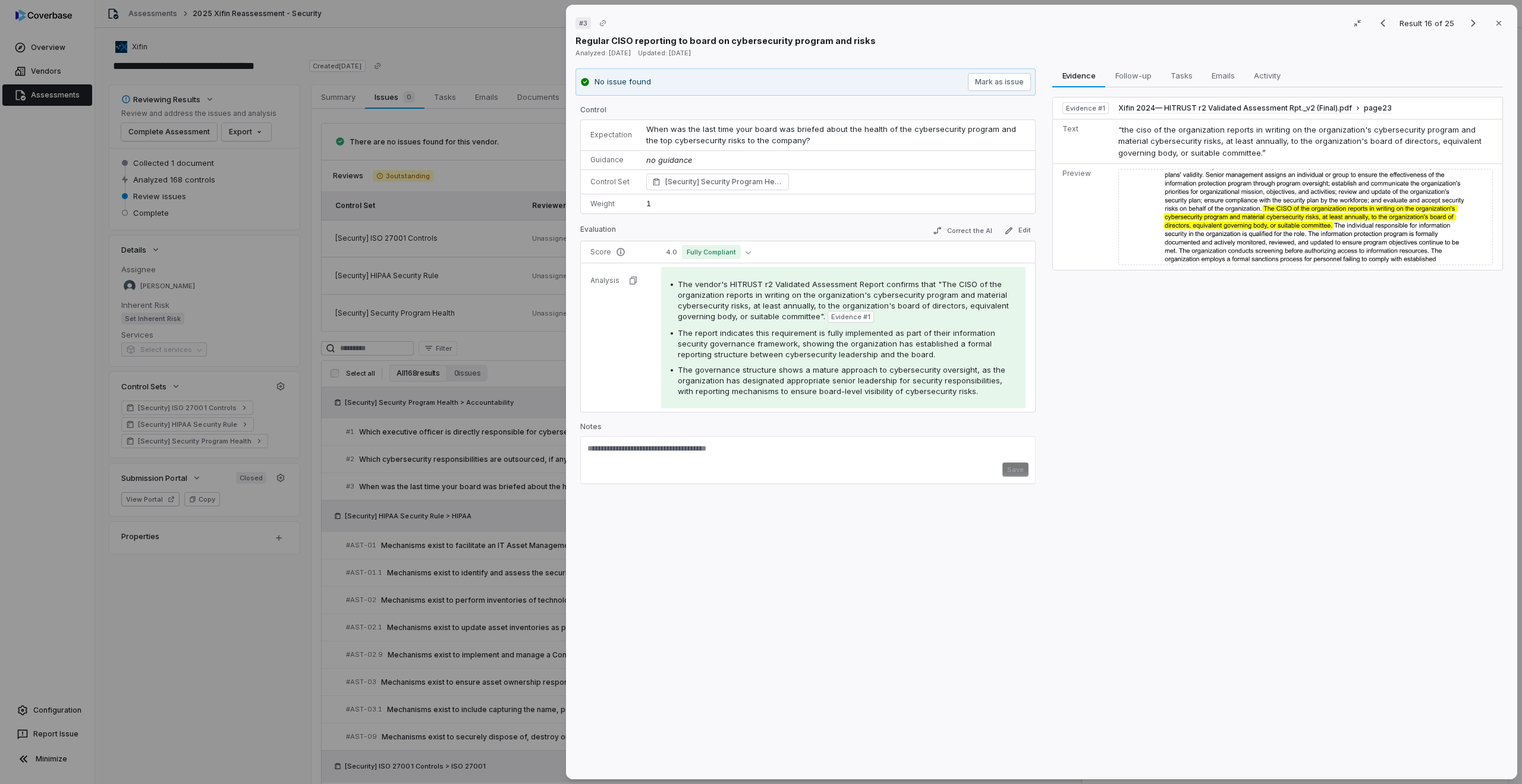
click at [465, 514] on div "# 3 Result 16 of 25 Close Regular CISO reporting to board on cybersecurity prog…" at bounding box center [761, 392] width 1522 height 784
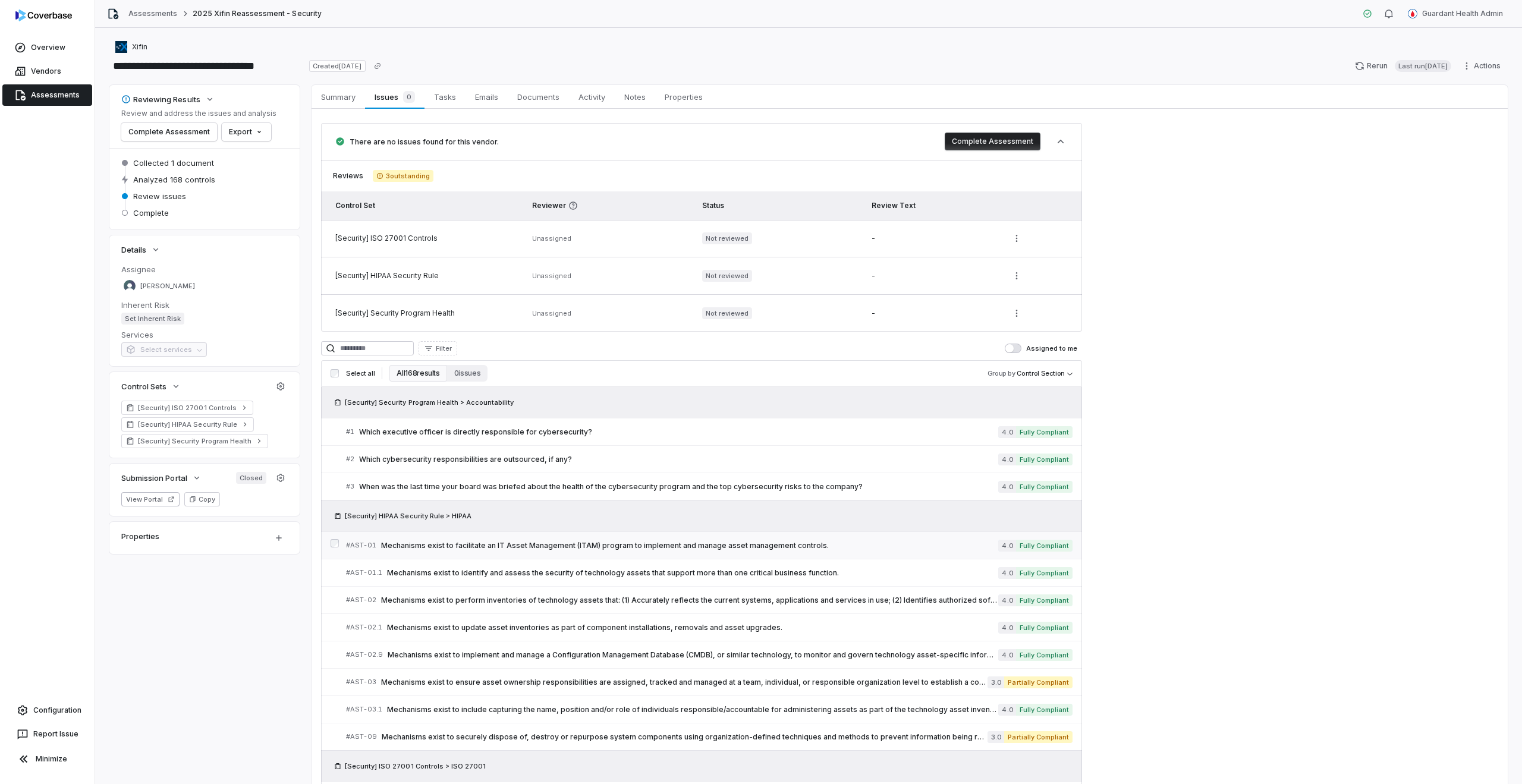
click at [480, 548] on span "Mechanisms exist to facilitate an IT Asset Management (ITAM) program to impleme…" at bounding box center [690, 546] width 617 height 10
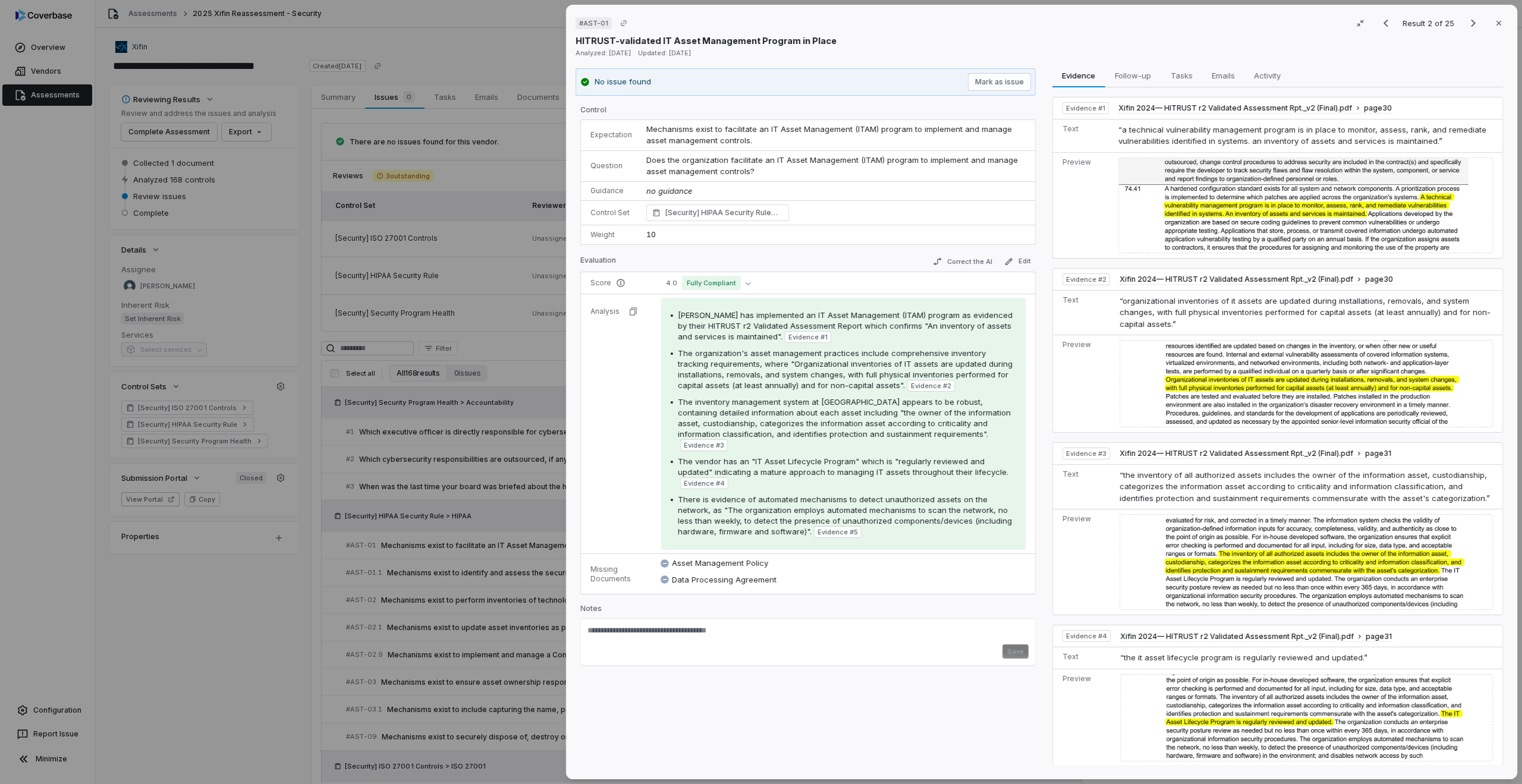
click at [470, 607] on div "# AST-01 Result 2 of 25 Close HITRUST-validated IT Asset Management Program in …" at bounding box center [761, 392] width 1522 height 784
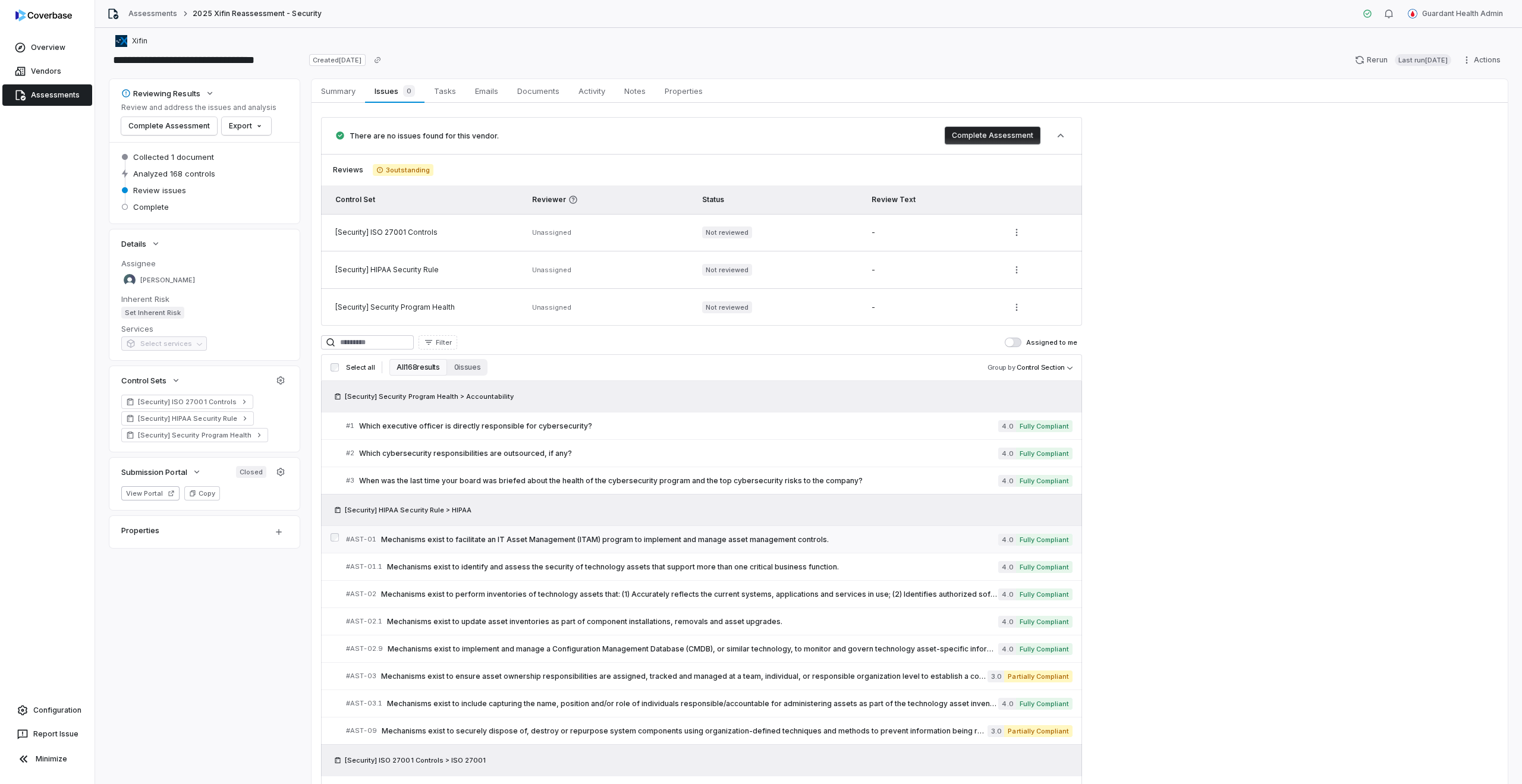
scroll to position [7, 0]
click at [472, 540] on span "Mechanisms exist to facilitate an IT Asset Management (ITAM) program to impleme…" at bounding box center [690, 538] width 617 height 10
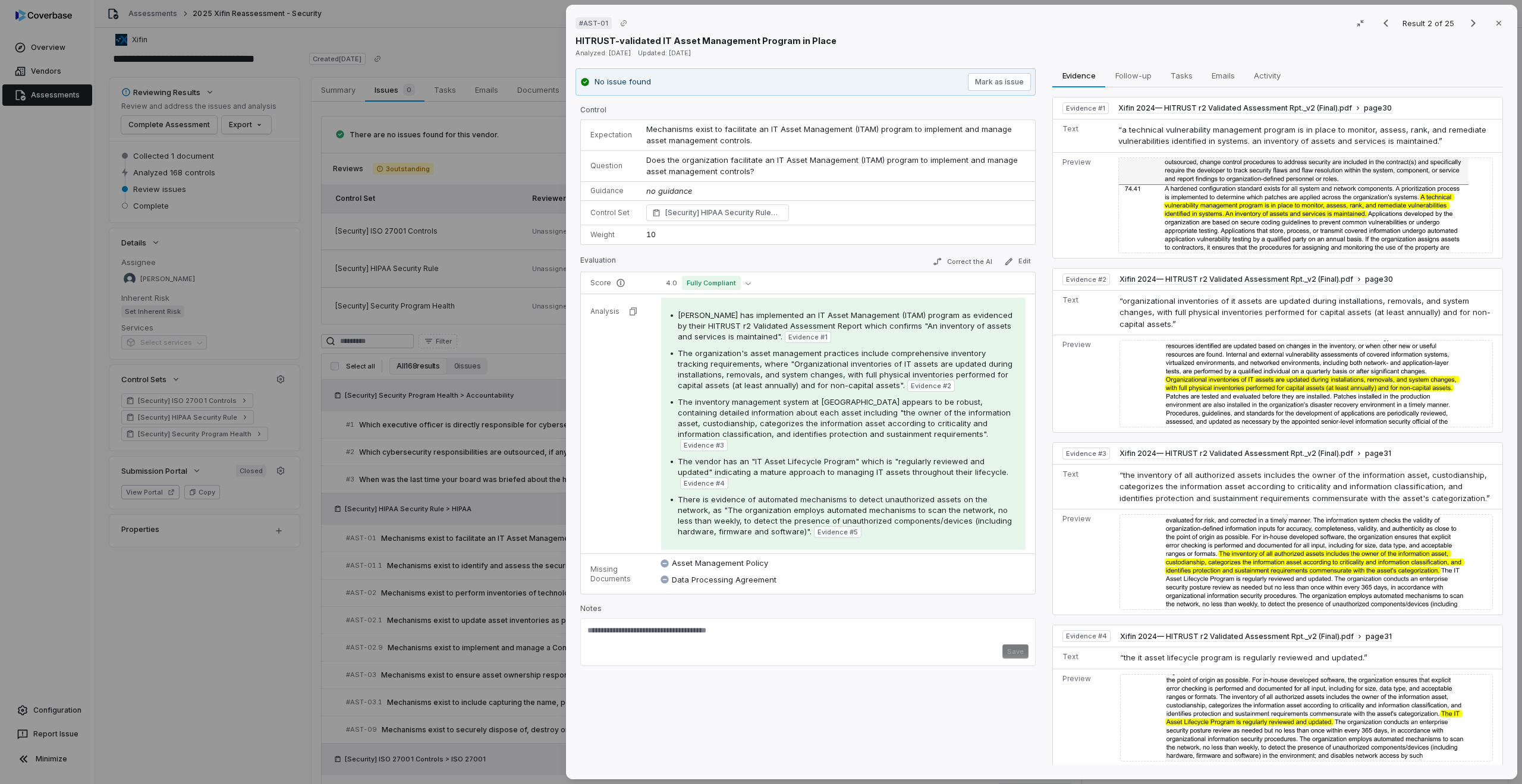
click at [465, 578] on div "# AST-01 Result 2 of 25 Close HITRUST-validated IT Asset Management Program in …" at bounding box center [761, 392] width 1522 height 784
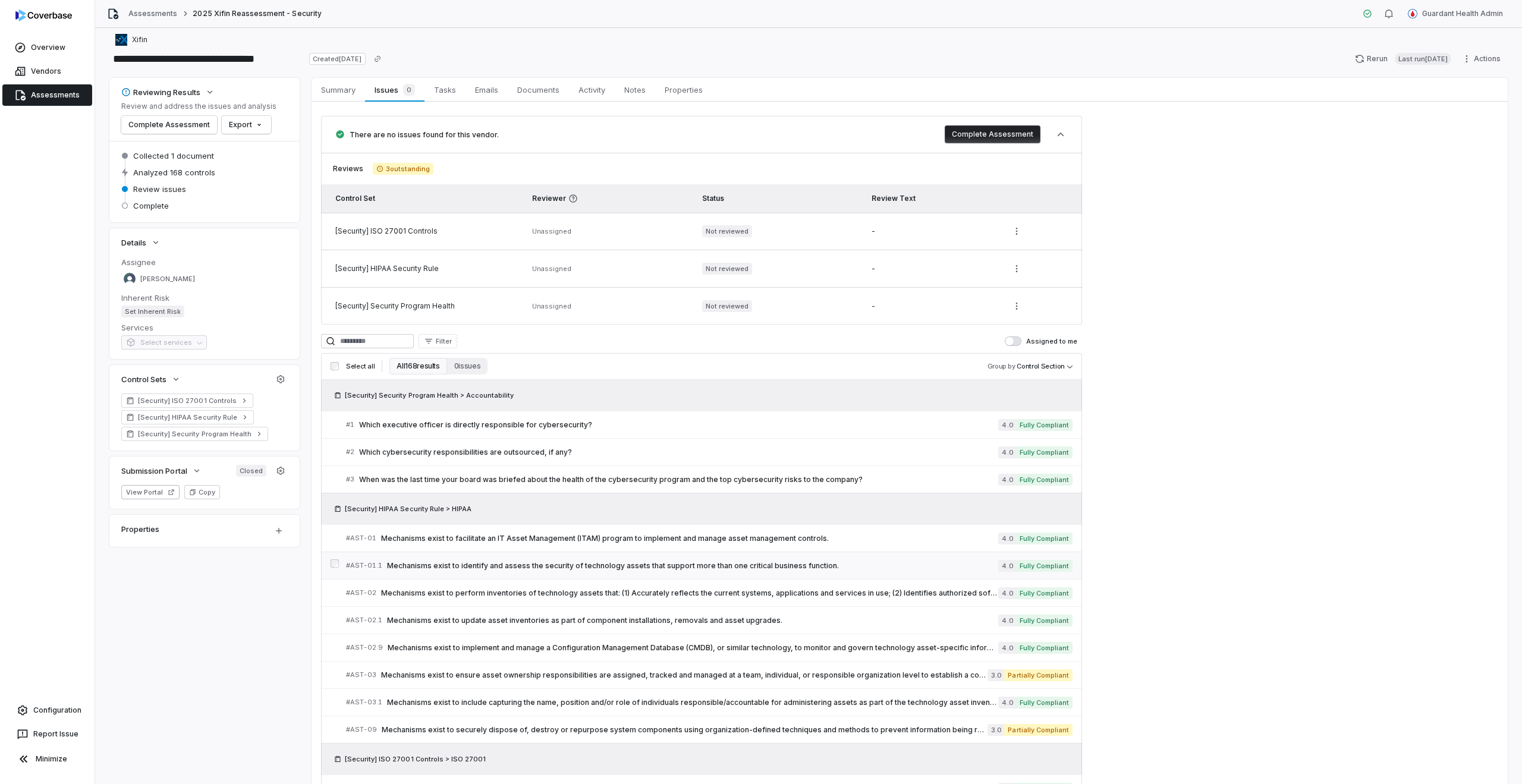
click at [459, 571] on div "# AST-01.1 Mechanisms exist to identify and assess the security of technology a…" at bounding box center [672, 565] width 652 height 12
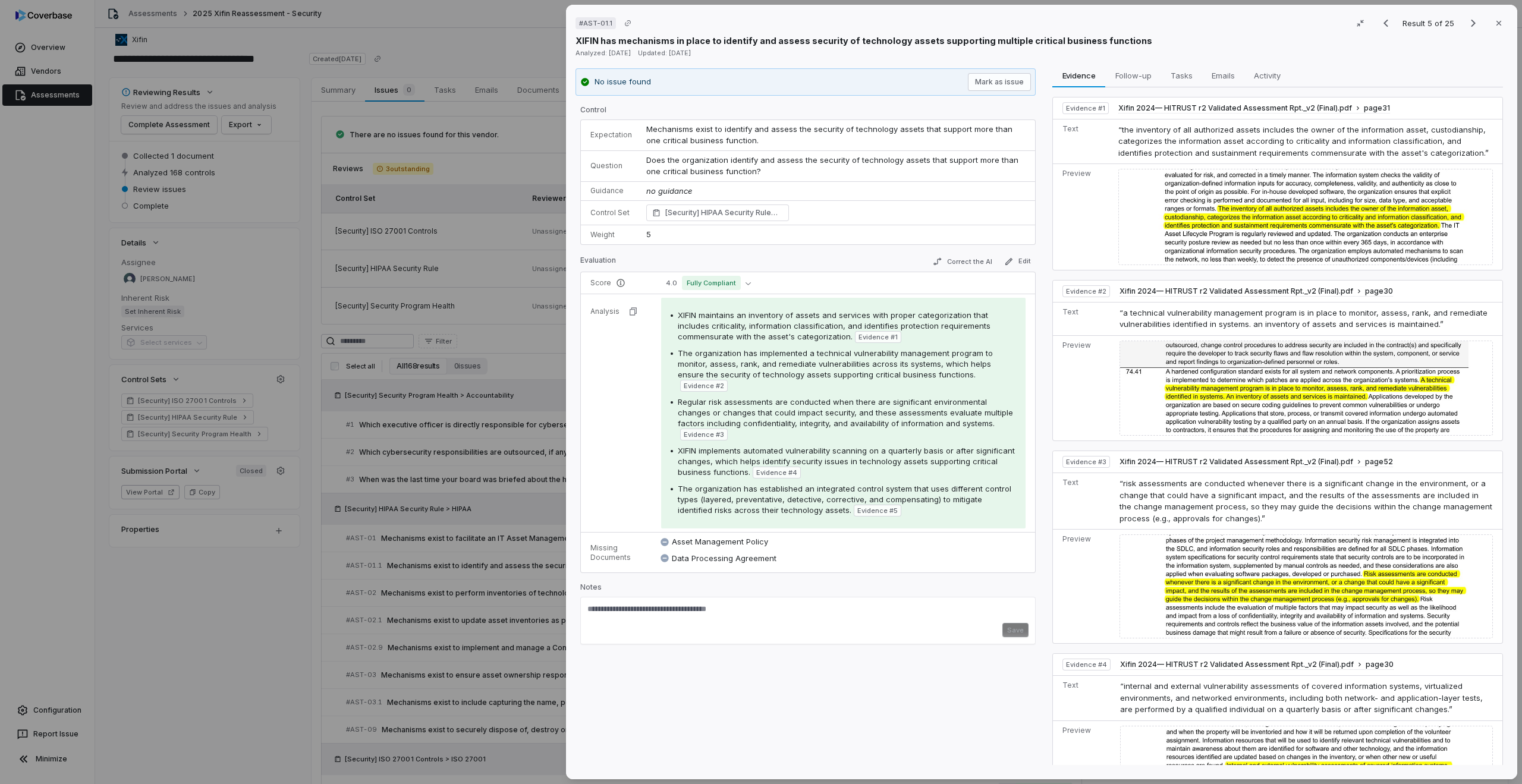
click at [545, 603] on div "# AST-01.1 Result 5 of 25 Close XIFIN has mechanisms in place to identify and a…" at bounding box center [761, 392] width 1522 height 784
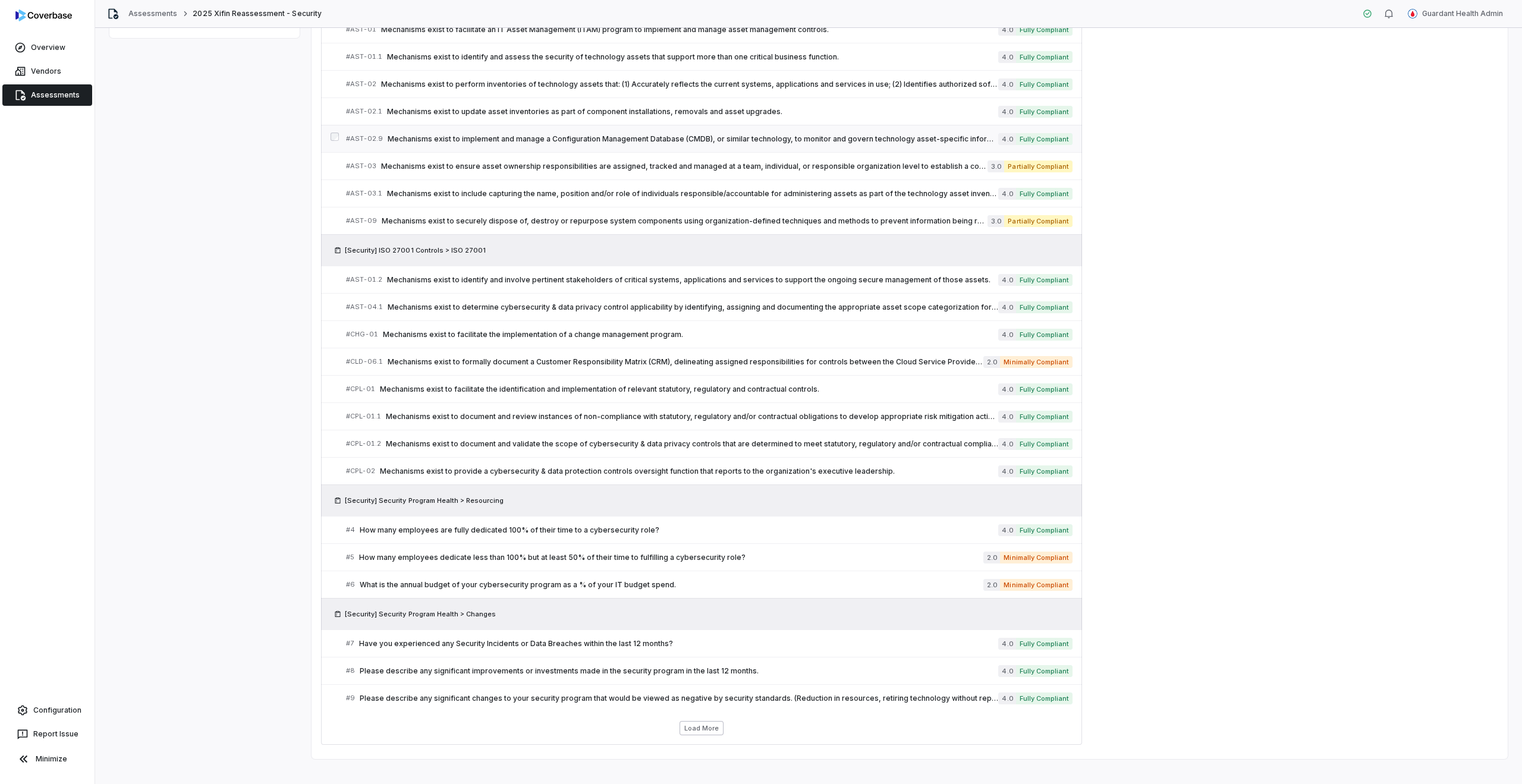
scroll to position [529, 0]
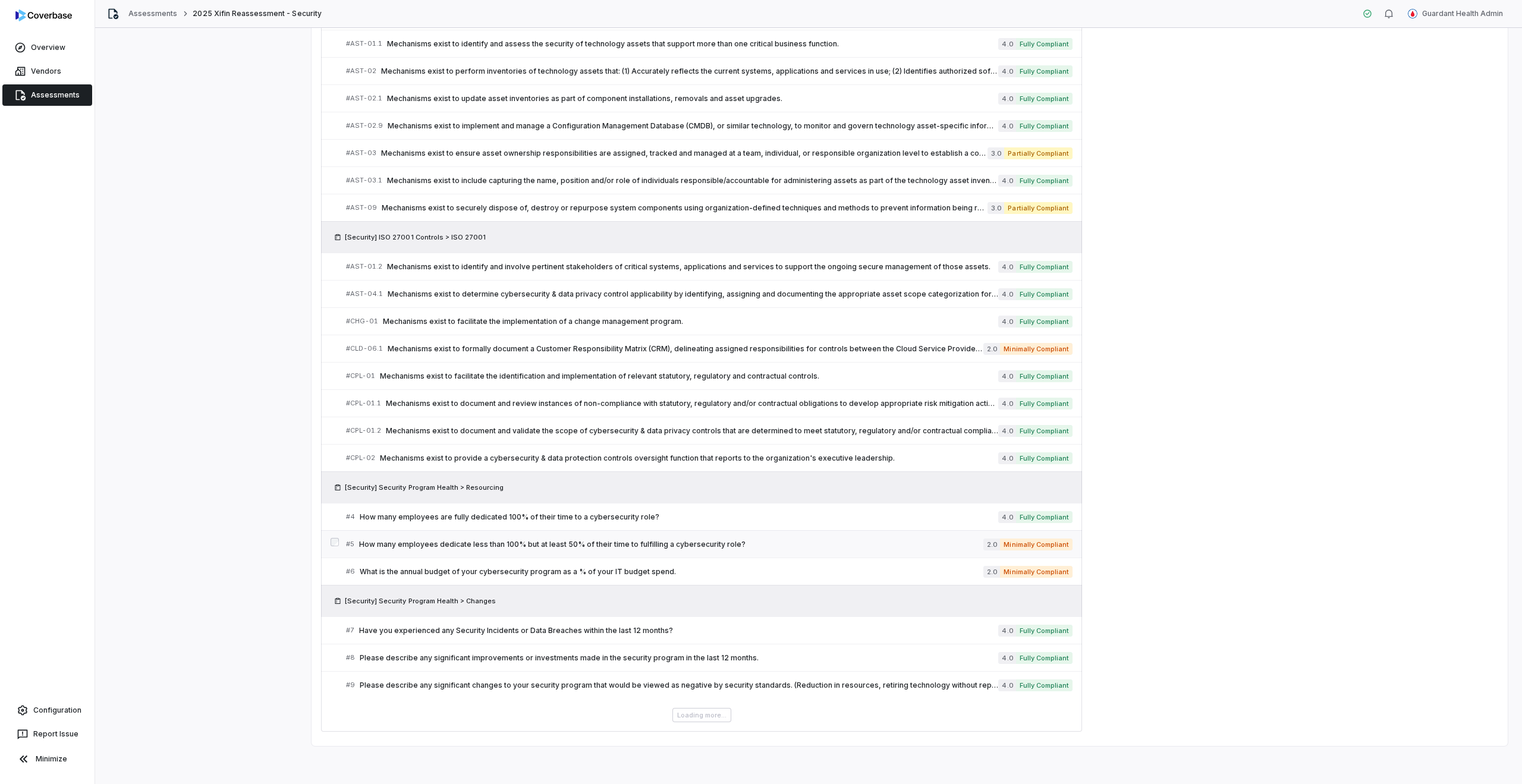
click at [539, 538] on div "[Security] Security Program Health > Accountability # 1 Which executive officer…" at bounding box center [702, 278] width 761 height 841
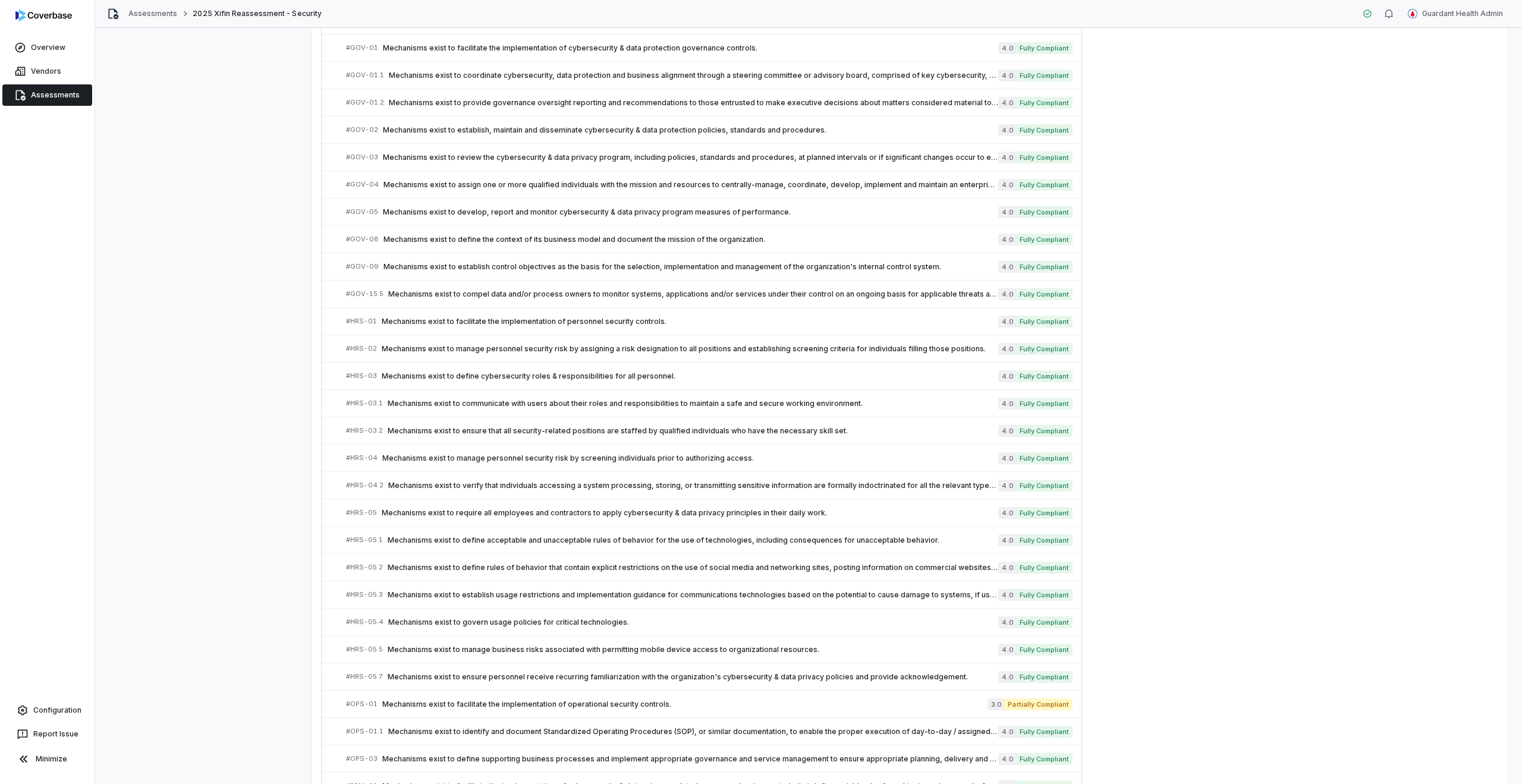
scroll to position [3948, 0]
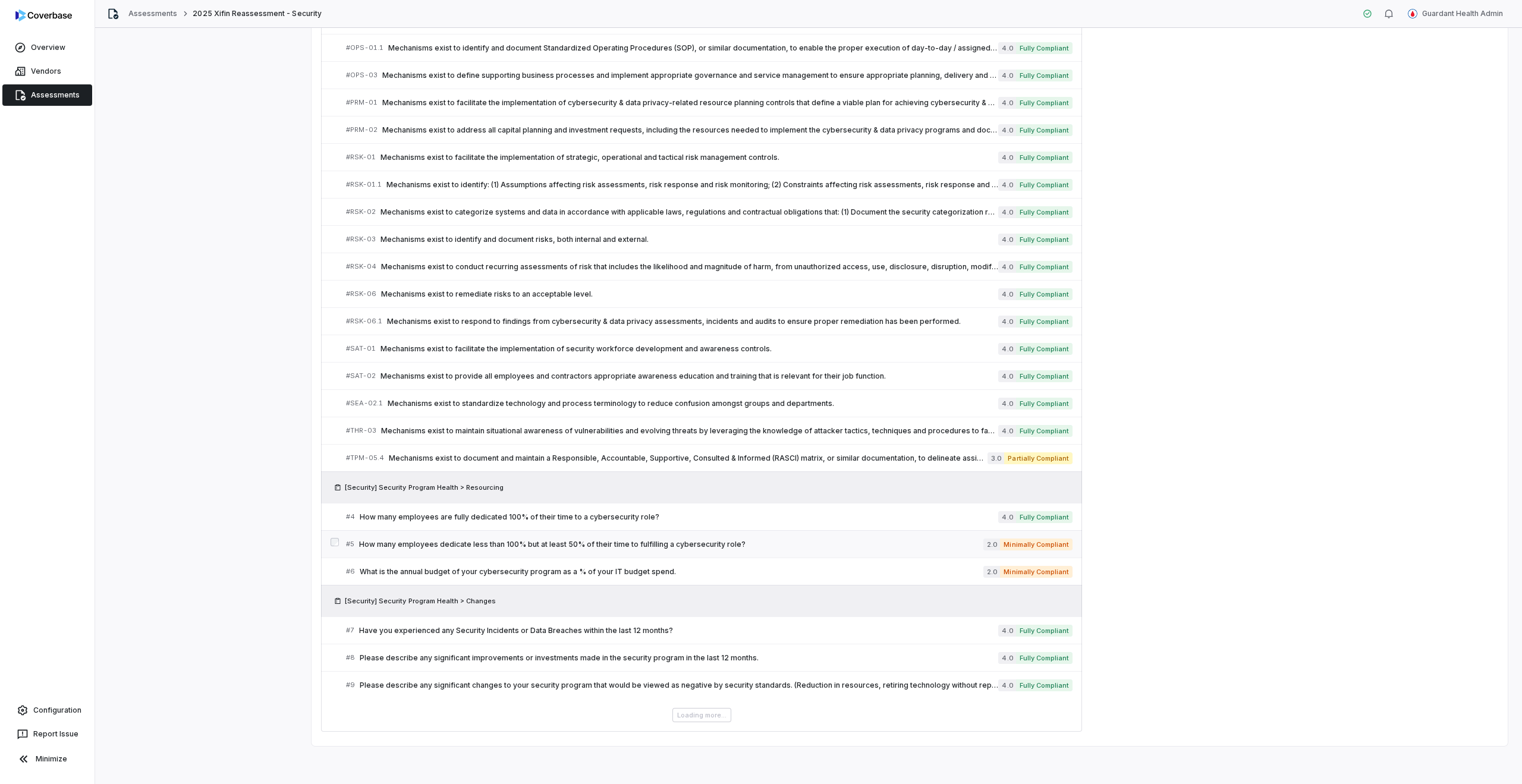
click at [548, 545] on span "How many employees dedicate less than 100% but at least 50% of their time to fu…" at bounding box center [672, 545] width 625 height 10
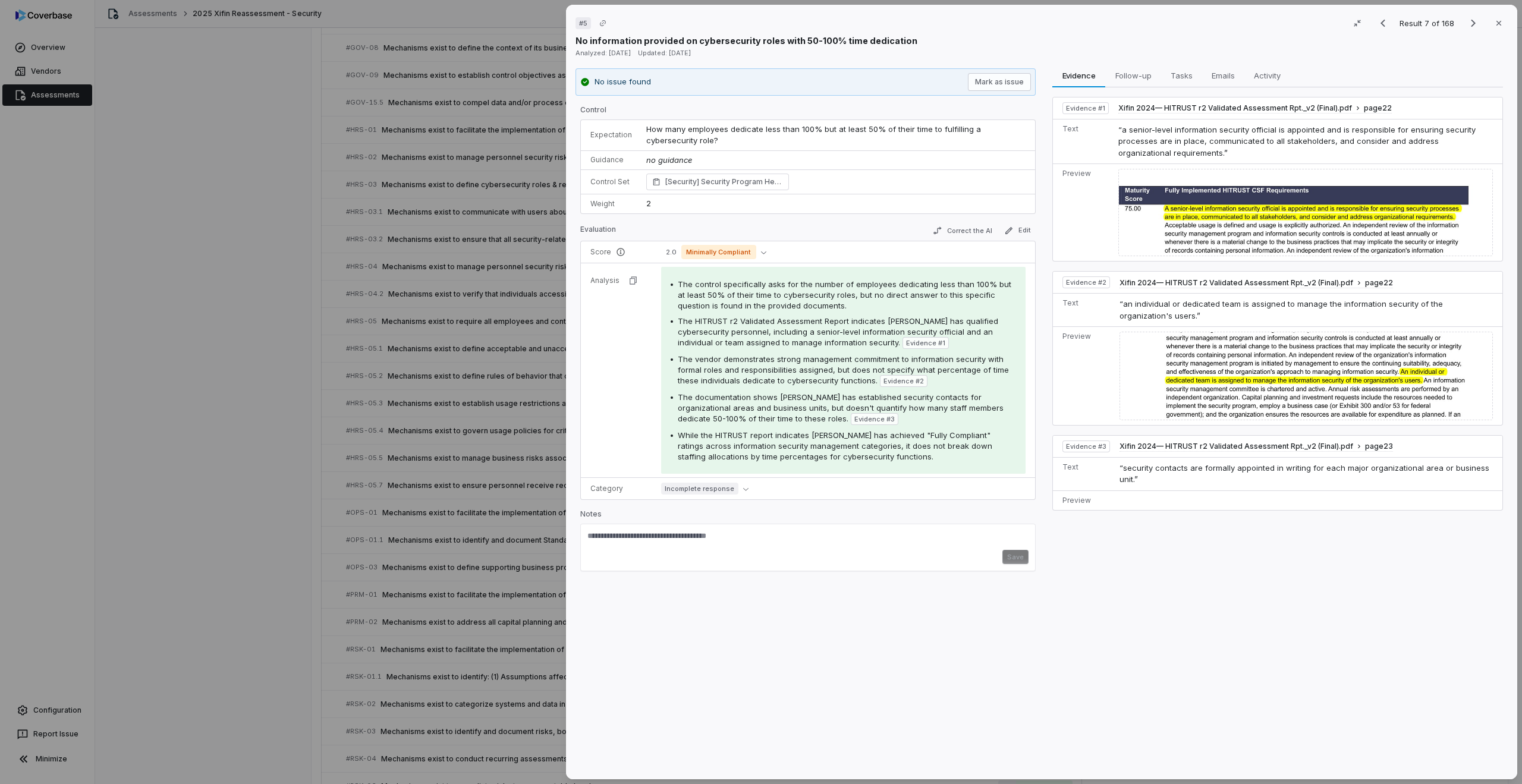
scroll to position [4406, 0]
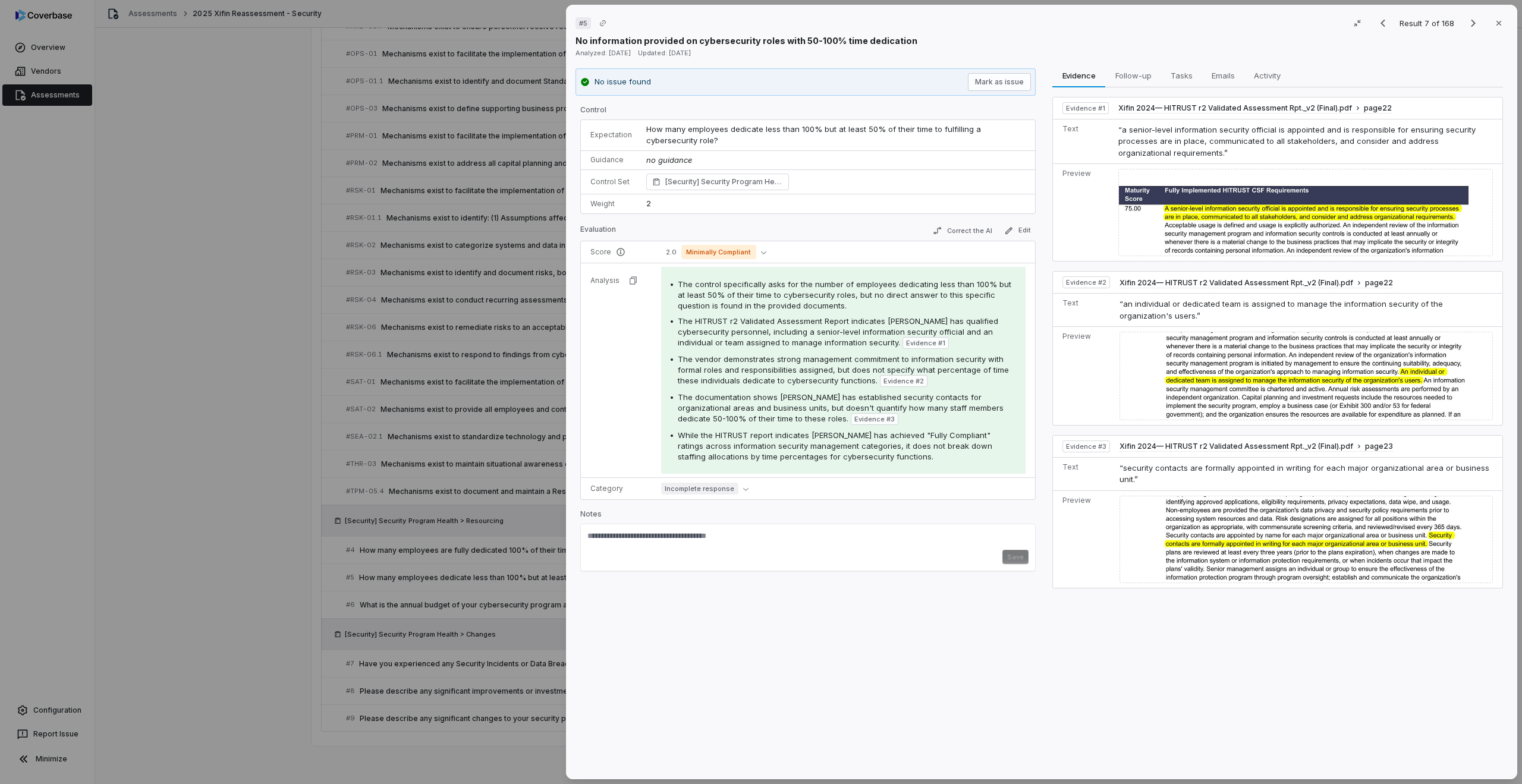
click at [235, 483] on div "# 5 Result 7 of 168 Close No information provided on cybersecurity roles with 5…" at bounding box center [761, 392] width 1522 height 784
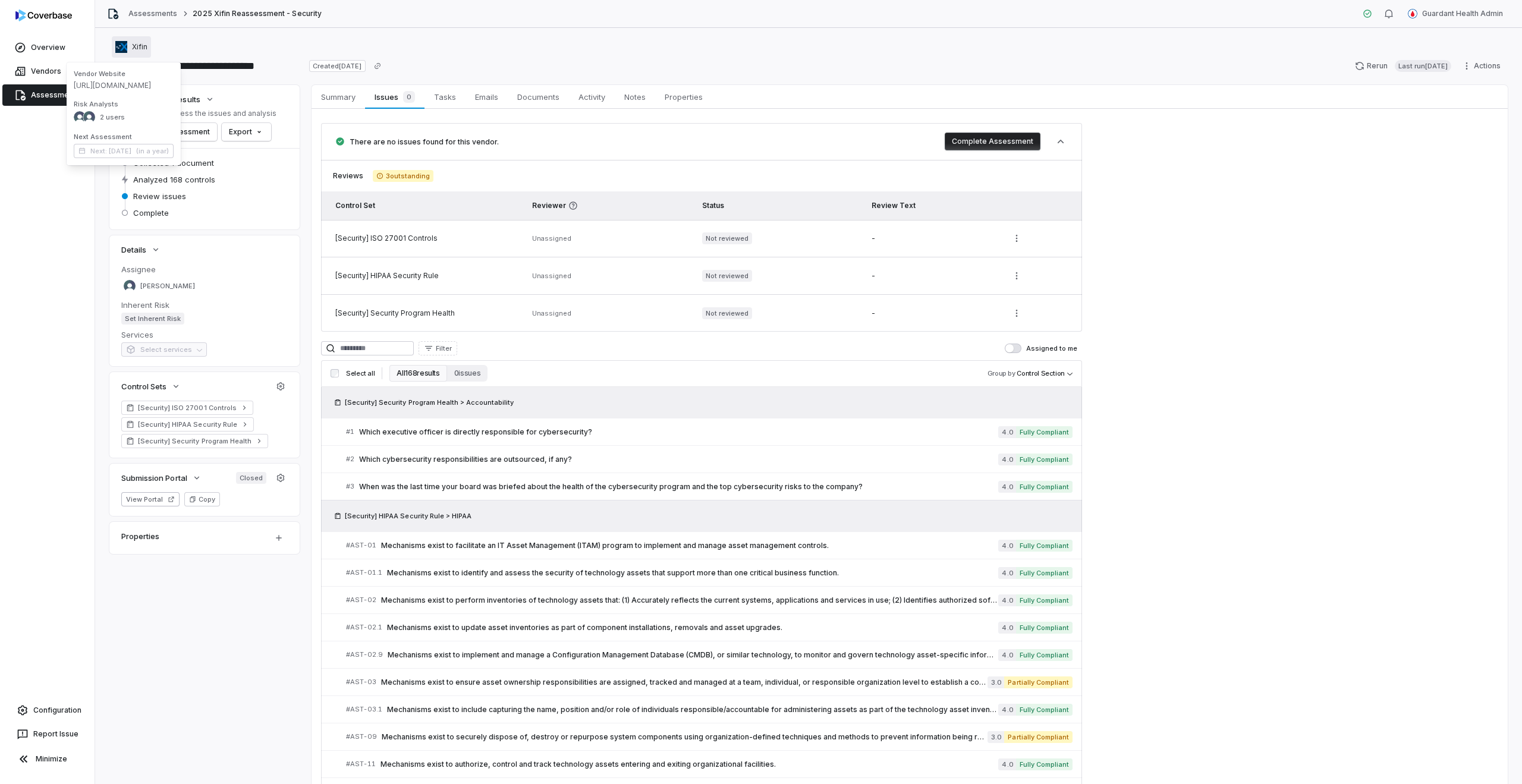
click at [132, 46] on span "Xifin" at bounding box center [139, 47] width 15 height 10
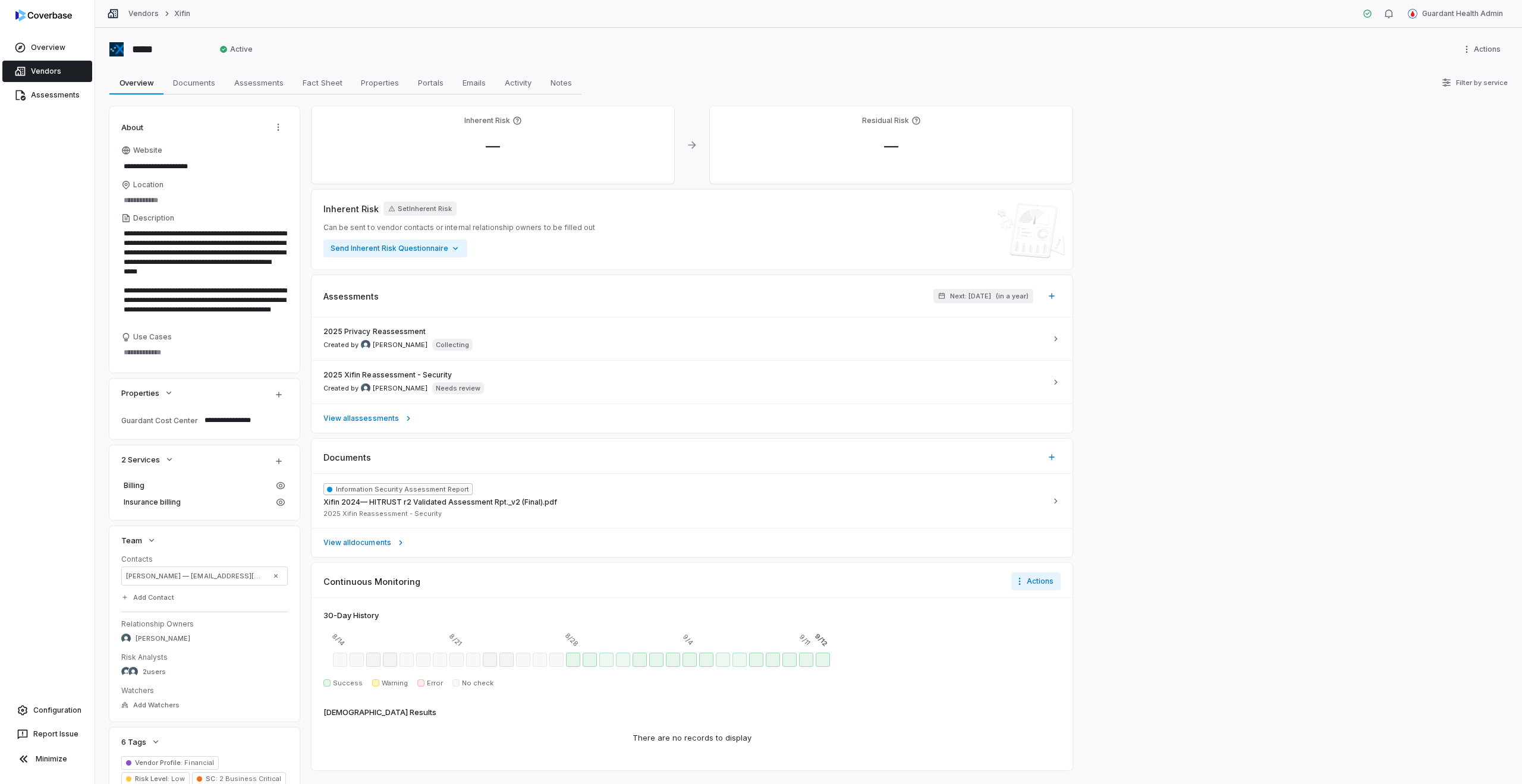
type textarea "*"
click at [1422, 9] on html "**********" at bounding box center [761, 392] width 1522 height 784
click at [1437, 109] on div "Log out" at bounding box center [1460, 109] width 91 height 19
